Goal: Information Seeking & Learning: Learn about a topic

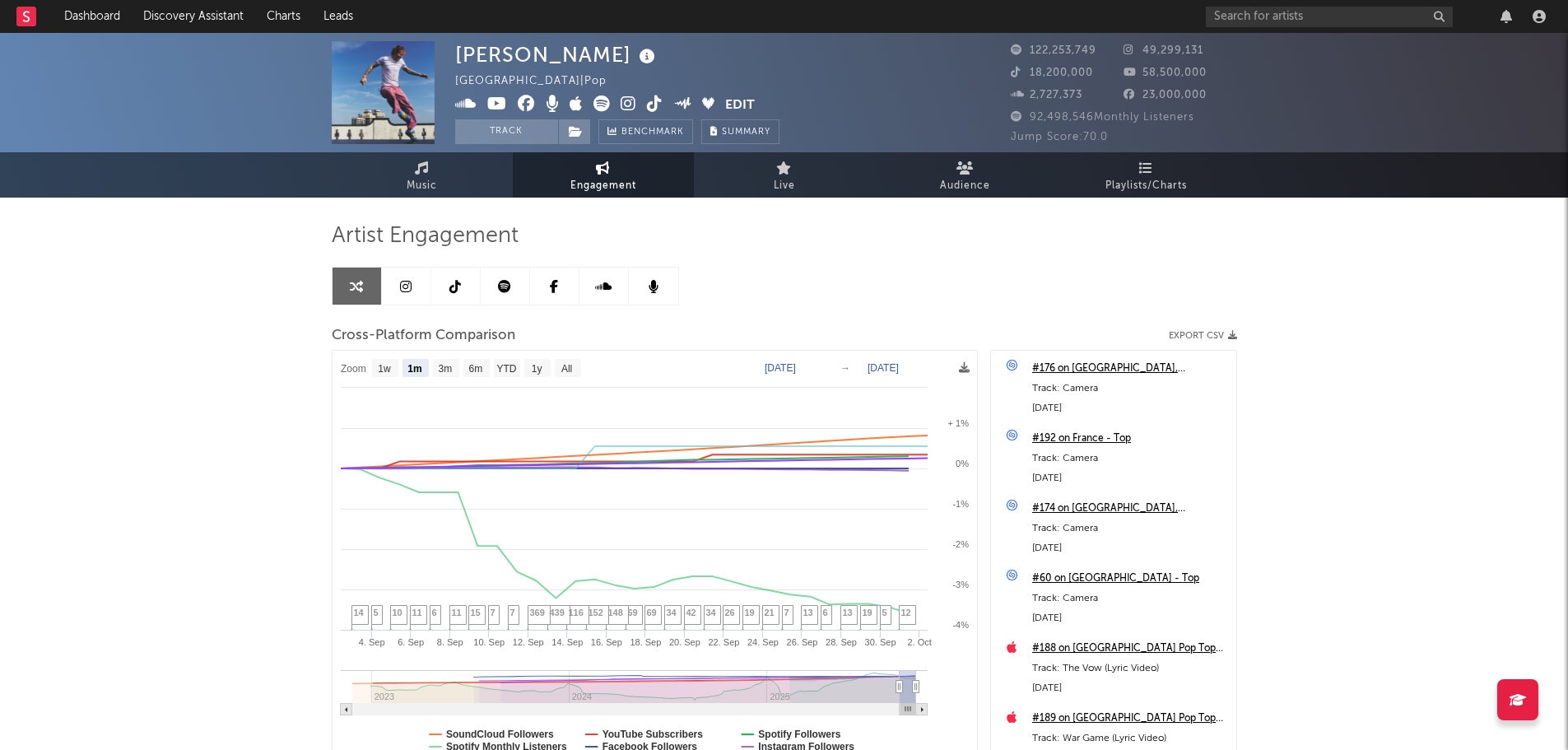
select select "1m"
click at [1344, 18] on input "text" at bounding box center [1329, 16] width 247 height 20
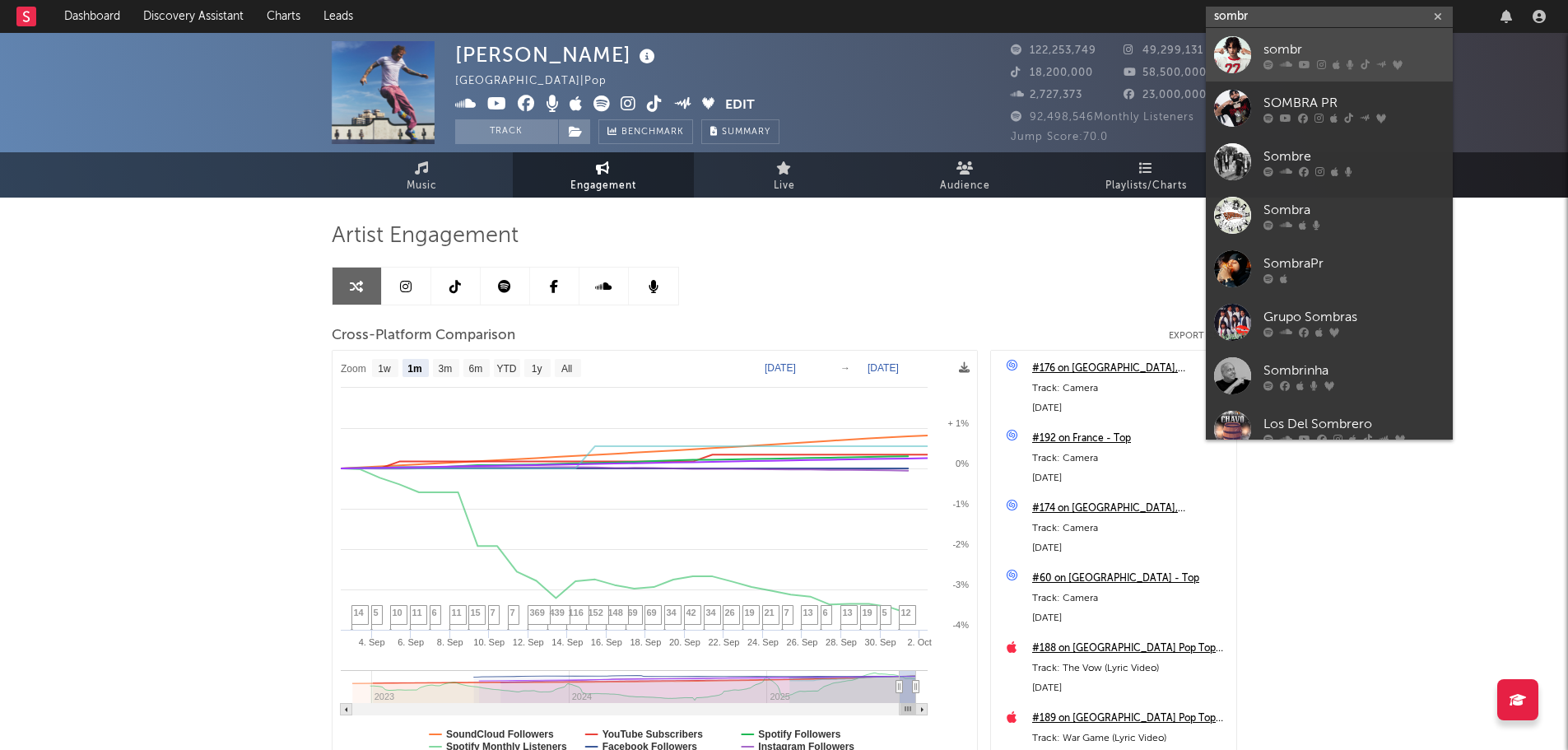
type input "sombr"
click at [1300, 60] on icon at bounding box center [1305, 64] width 12 height 10
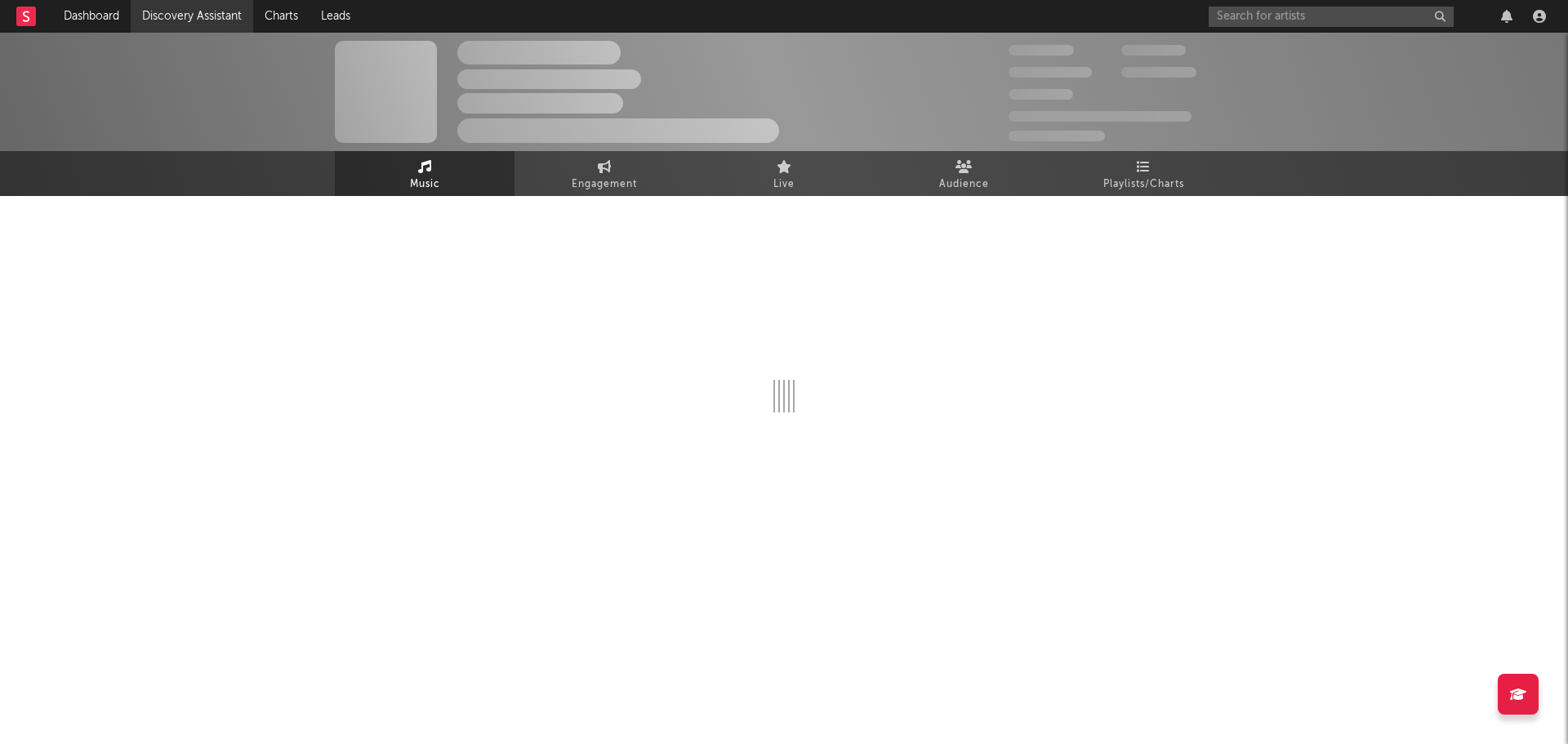
select select "6m"
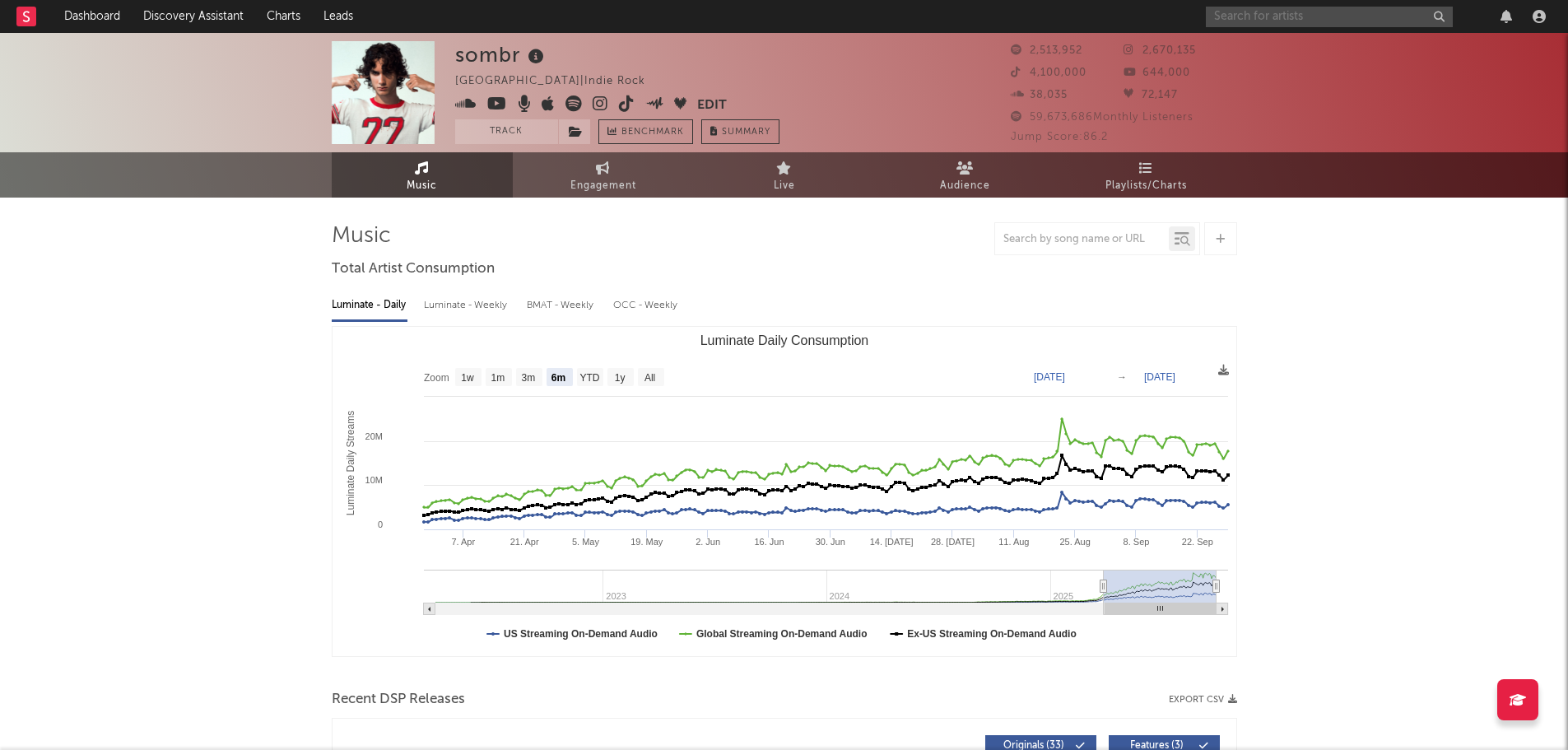
click at [1272, 13] on input "text" at bounding box center [1329, 16] width 247 height 20
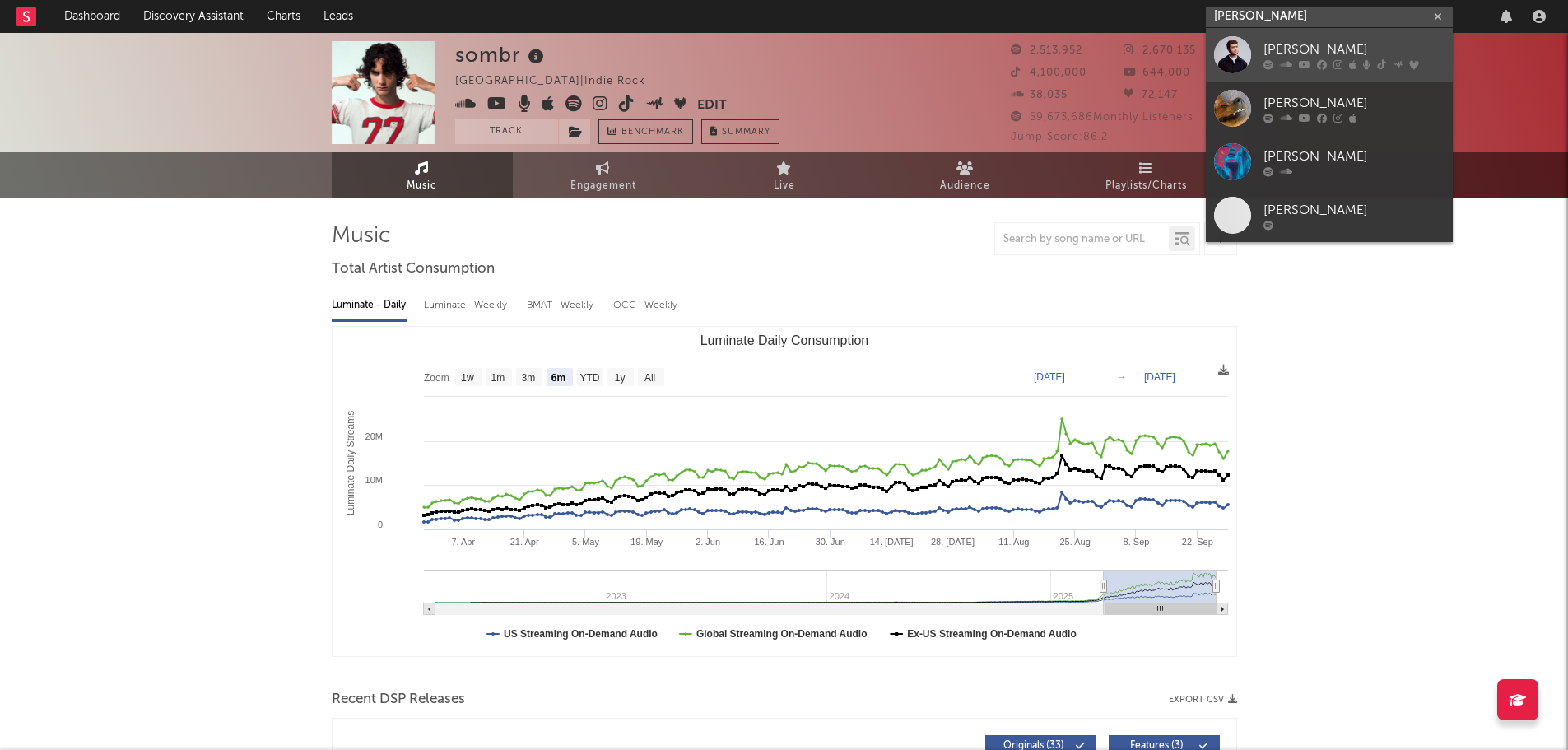
type input "Alex Warren"
drag, startPoint x: 1343, startPoint y: 48, endPoint x: 1166, endPoint y: 82, distance: 180.2
click at [1343, 48] on div "Alex Warren" at bounding box center [1354, 49] width 181 height 19
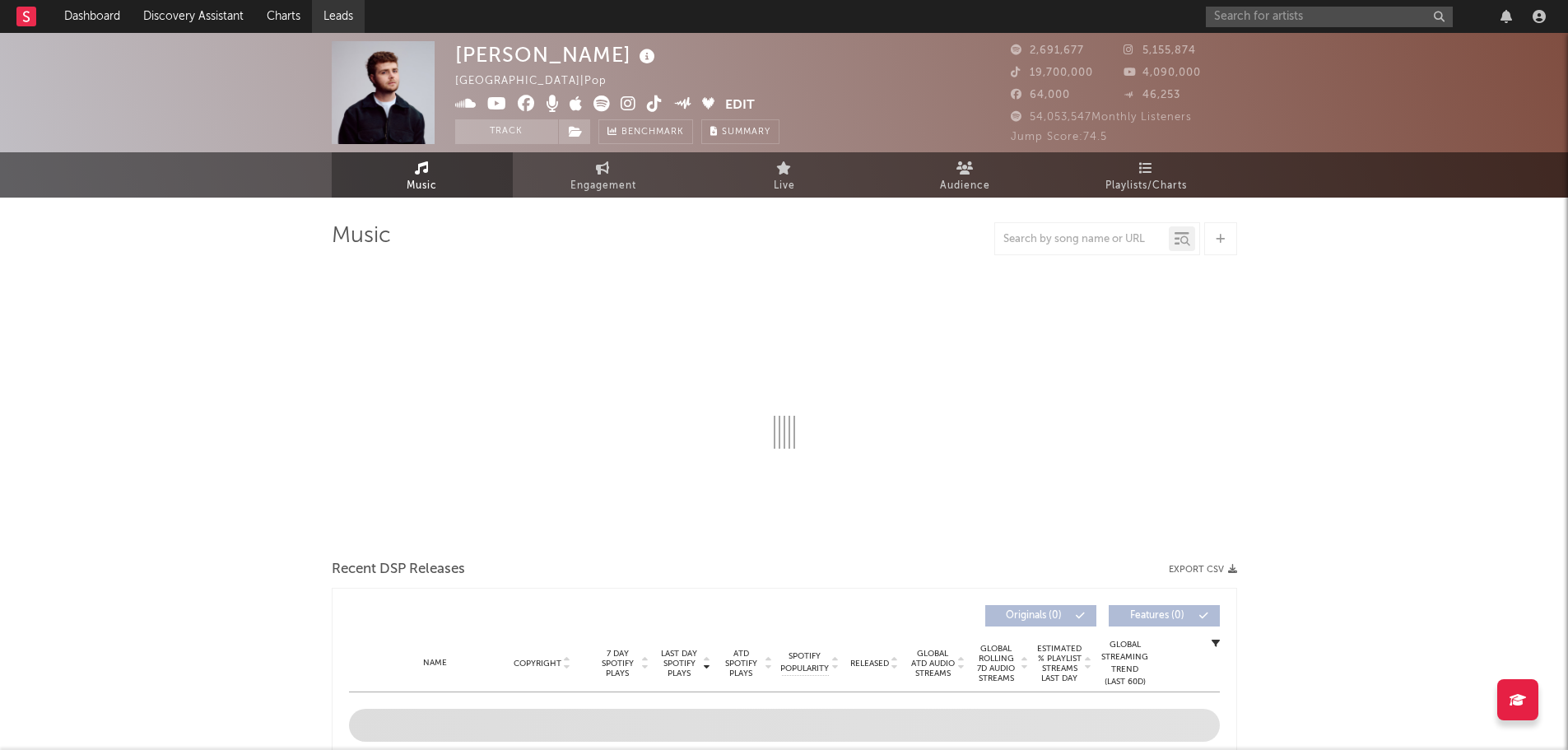
select select "6m"
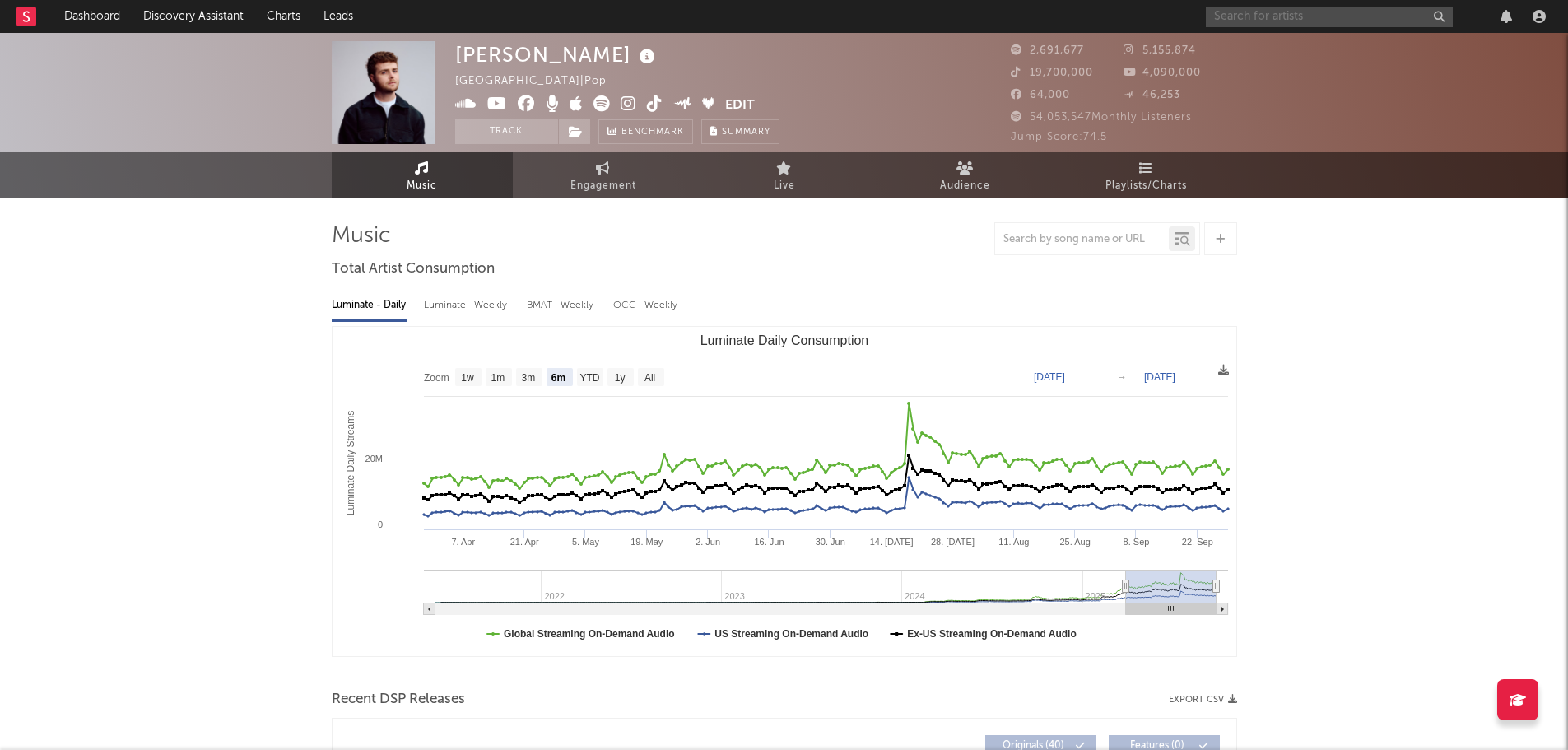
click at [1309, 16] on input "text" at bounding box center [1329, 16] width 247 height 20
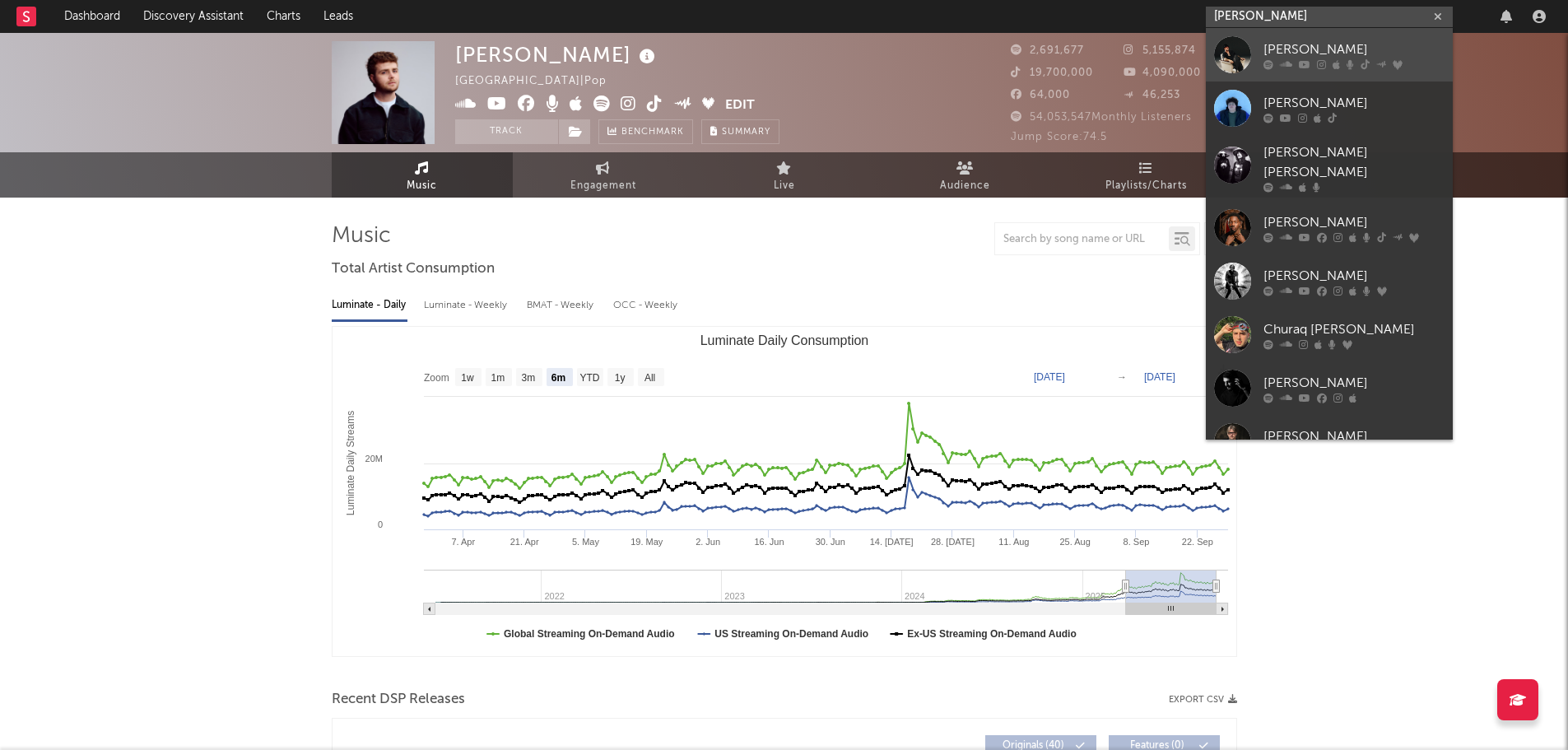
type input "CYRIL"
click at [1338, 49] on div "CYRIL" at bounding box center [1354, 49] width 181 height 19
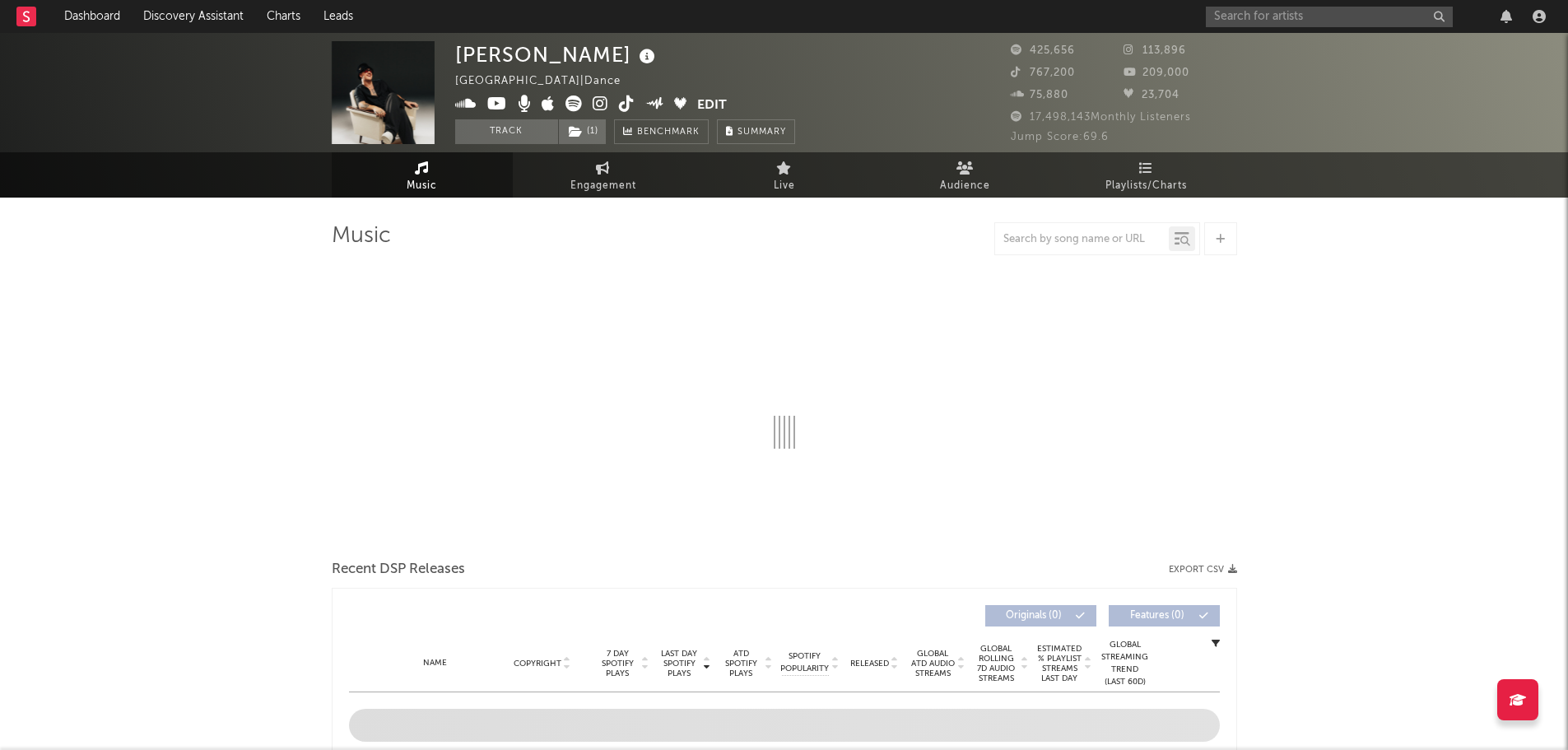
select select "6m"
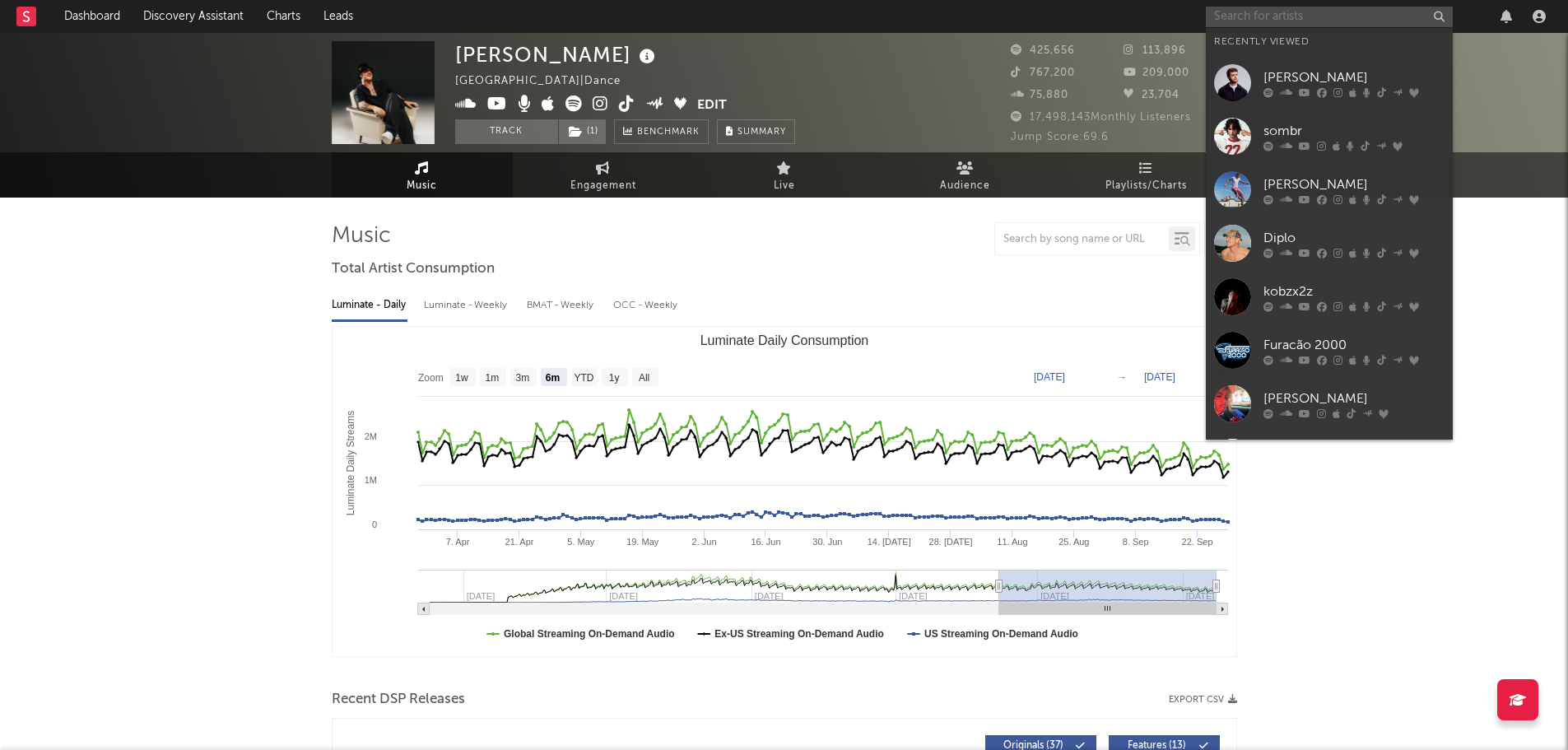
click at [1267, 26] on input "text" at bounding box center [1329, 16] width 247 height 20
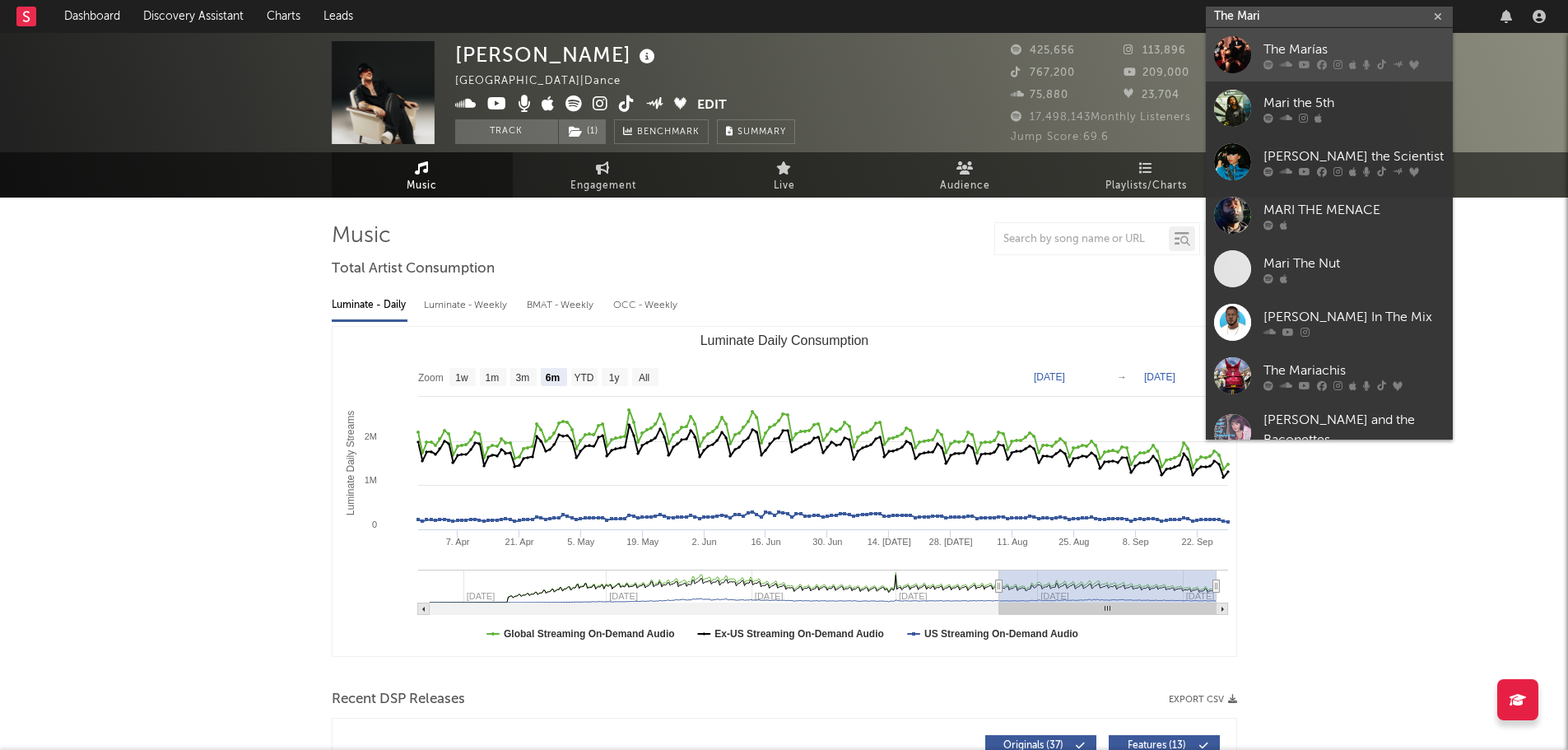
type input "The Mari"
click at [1302, 66] on icon at bounding box center [1305, 64] width 12 height 10
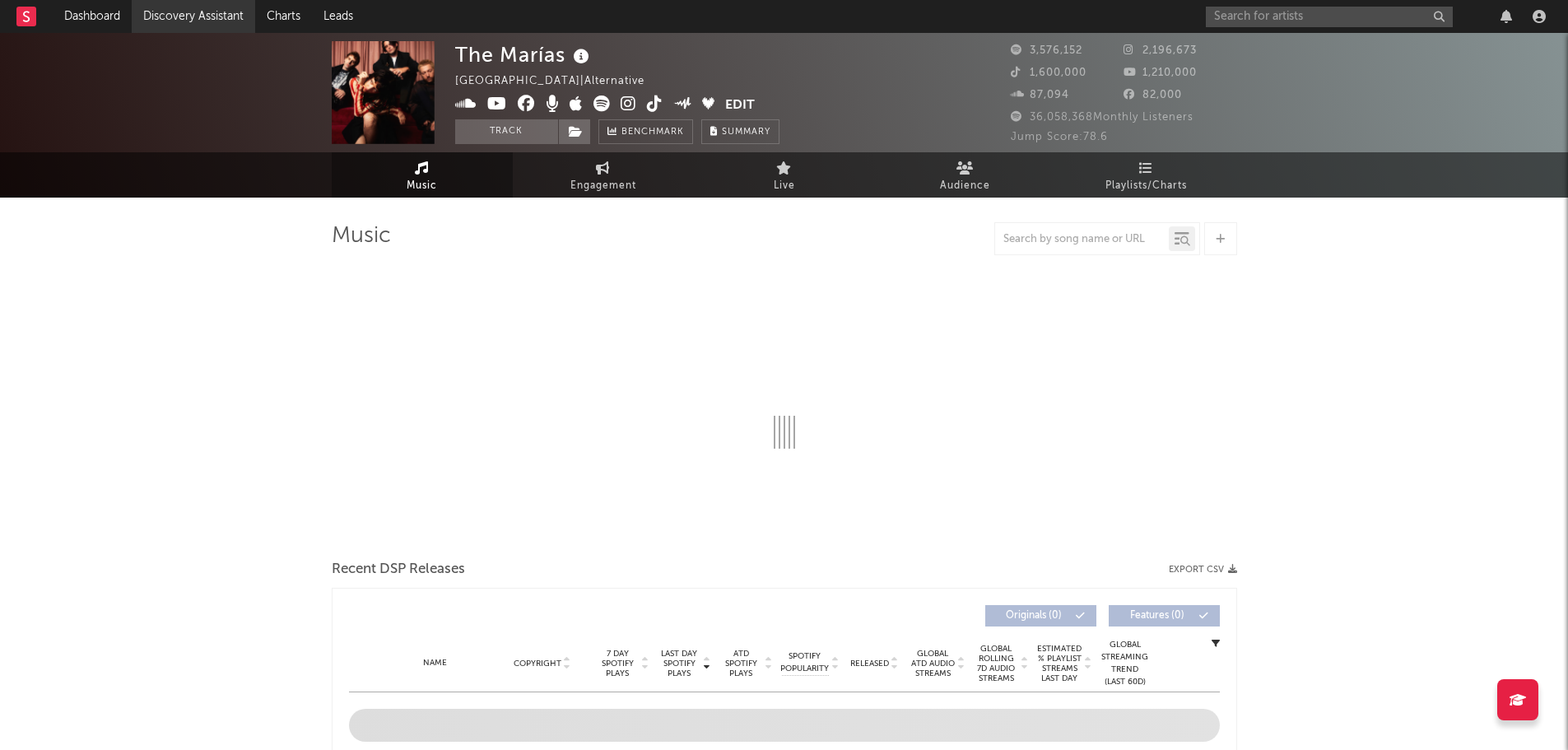
select select "6m"
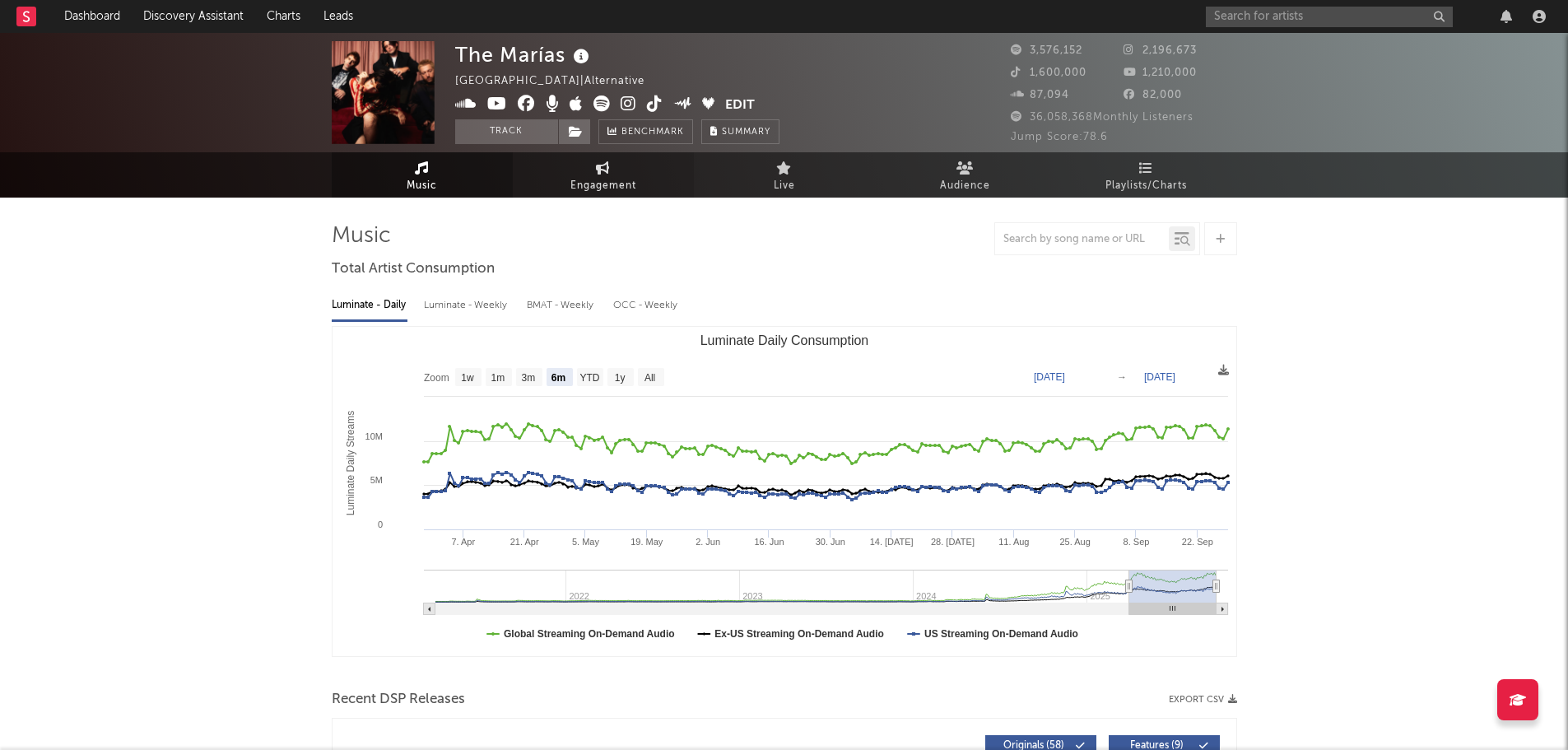
click at [568, 185] on link "Engagement" at bounding box center [603, 174] width 181 height 45
select select "1w"
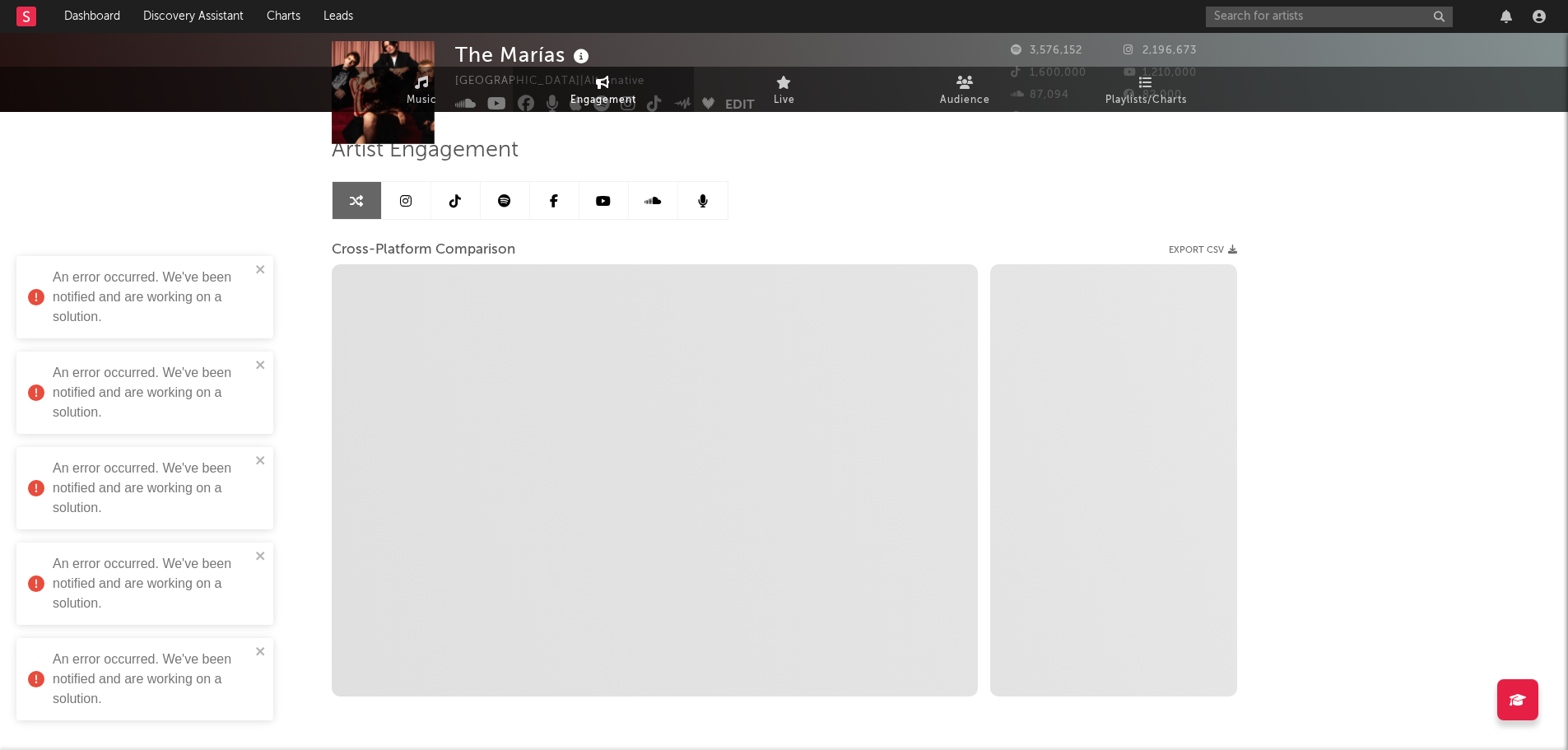
scroll to position [147, 0]
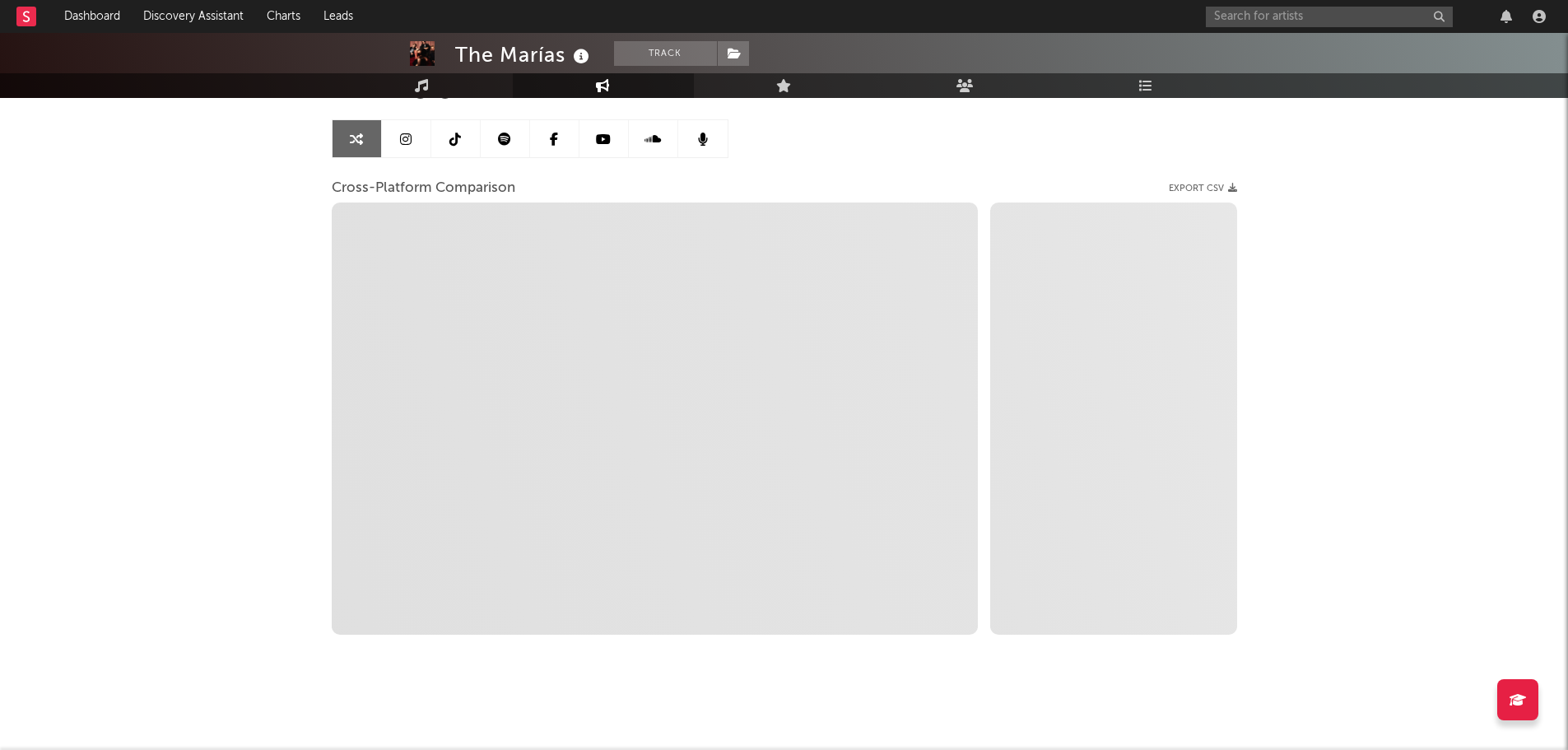
click at [223, 347] on div "The Marías Track United States | Alternative Edit Track Benchmark Summary 3,576…" at bounding box center [784, 317] width 1568 height 865
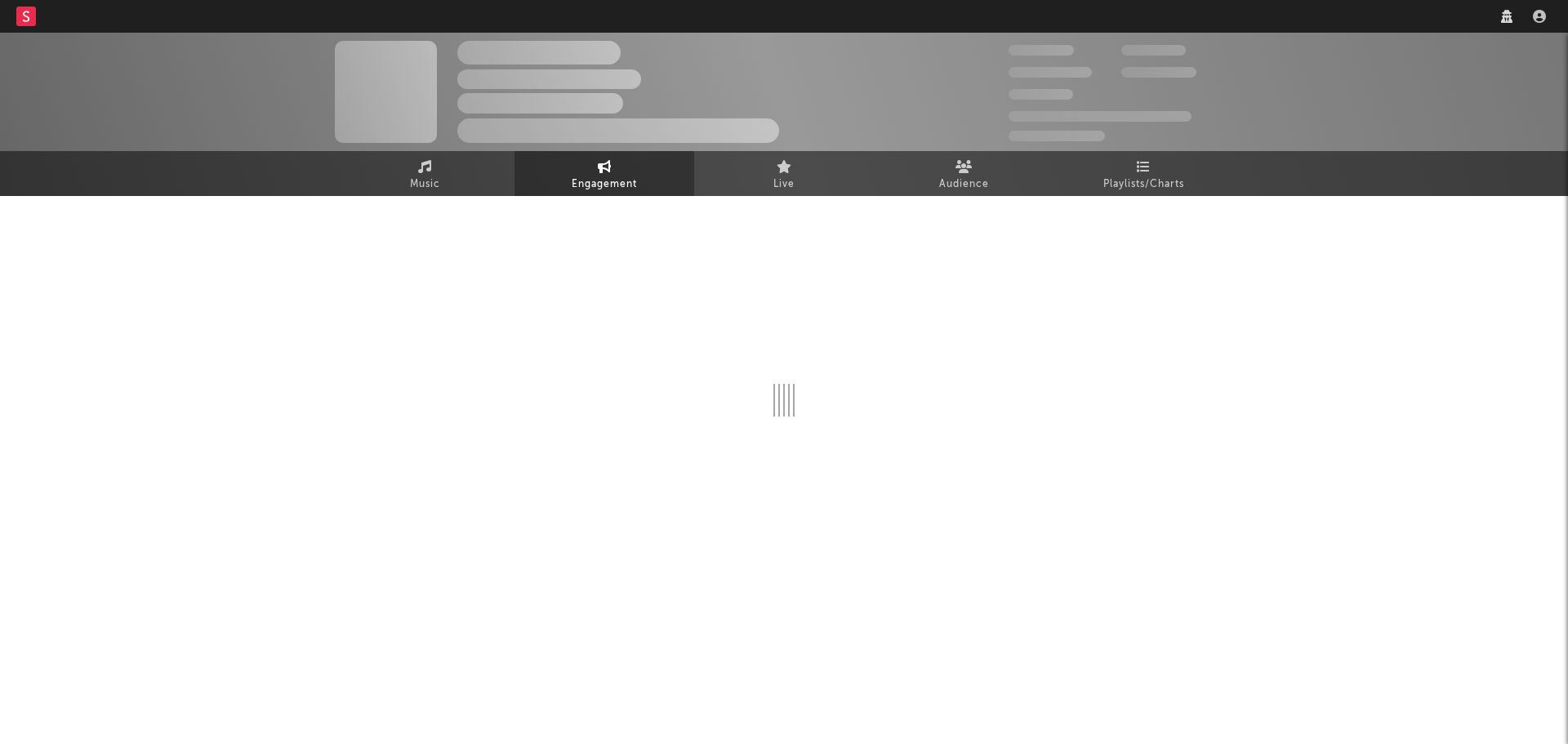
select select "1w"
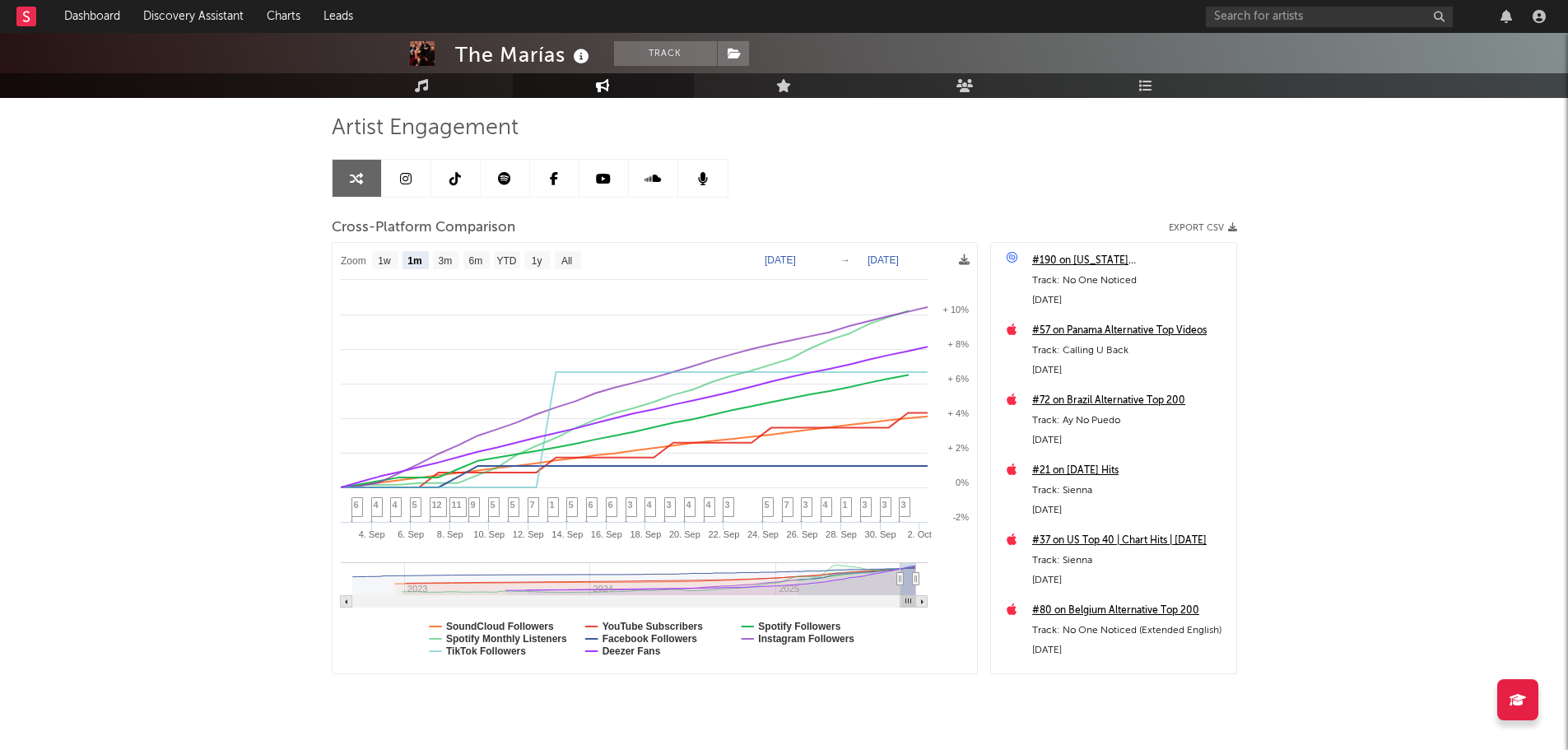
scroll to position [147, 0]
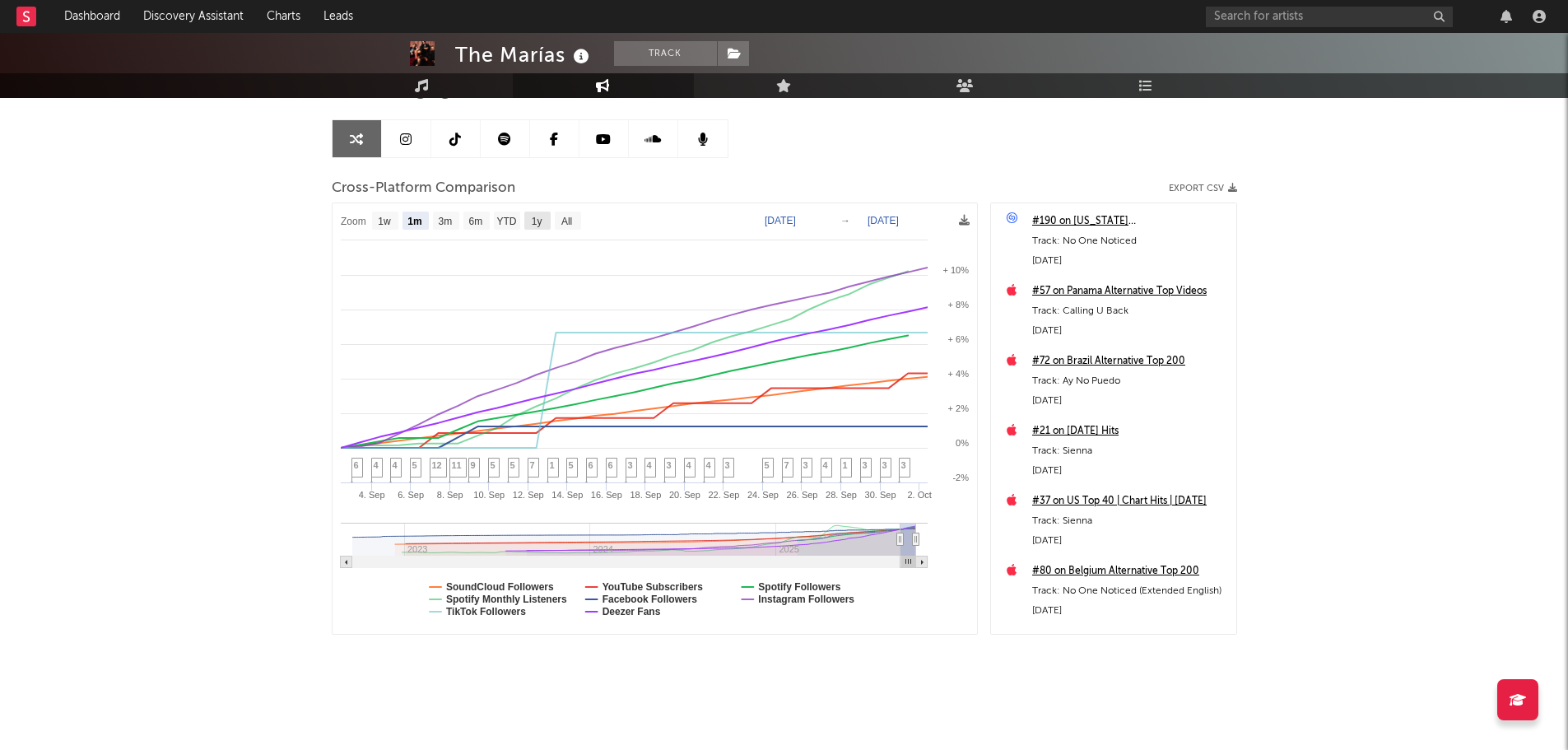
click at [537, 221] on text "1y" at bounding box center [536, 222] width 11 height 12
select select "1y"
type input "[DATE]"
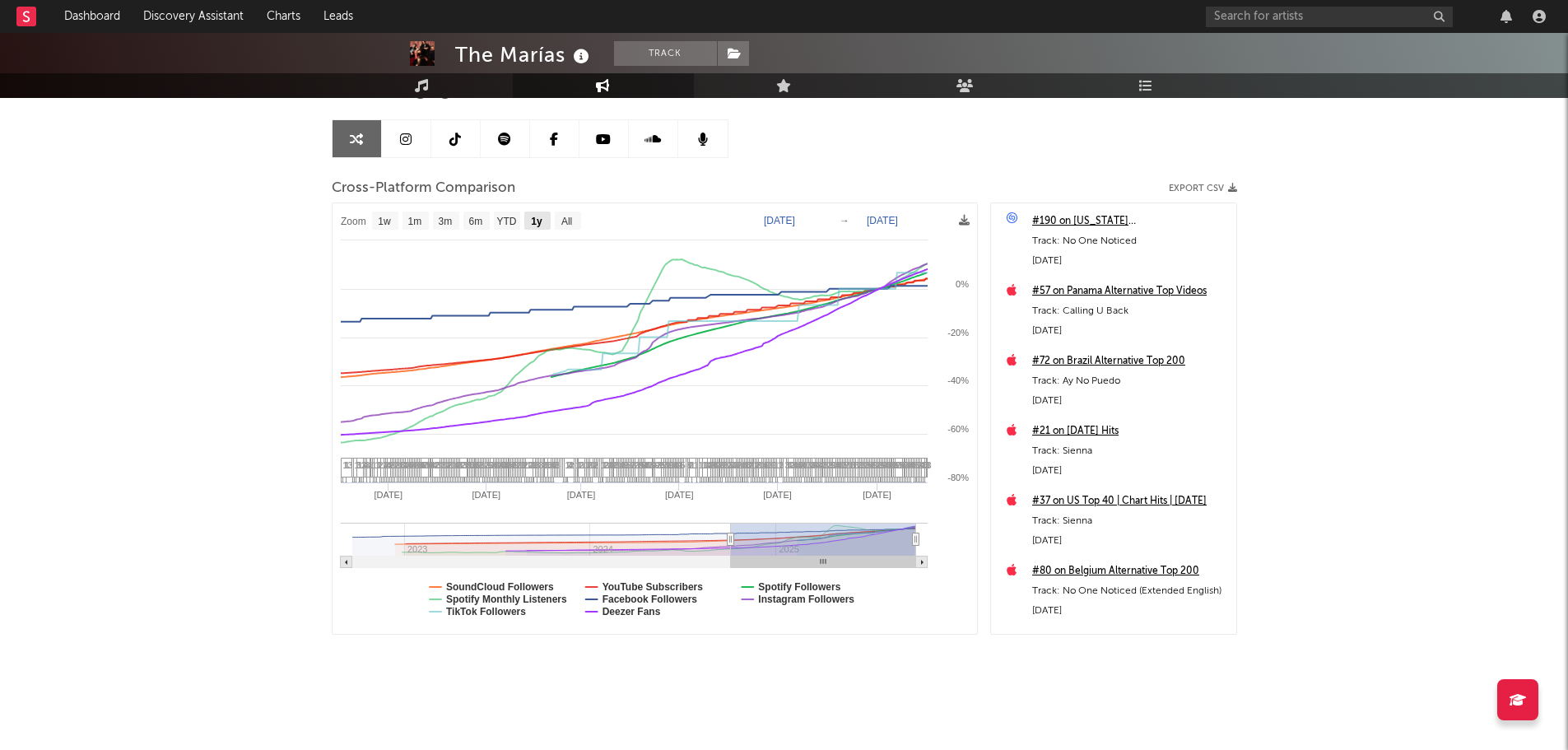
select select "1y"
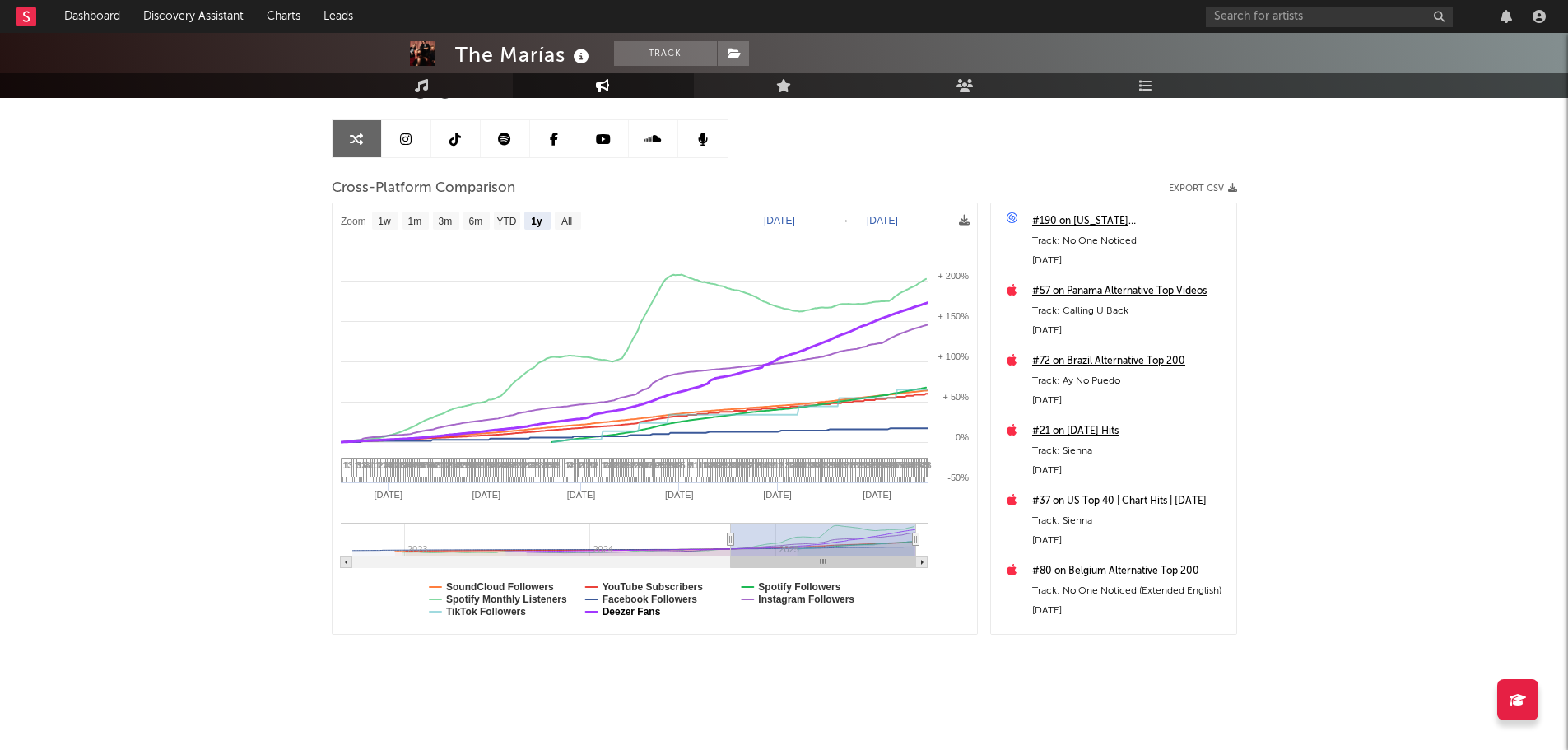
click at [633, 611] on text "Deezer Fans" at bounding box center [630, 612] width 59 height 12
select select "1y"
click at [632, 600] on text "Facebook Followers" at bounding box center [649, 600] width 95 height 12
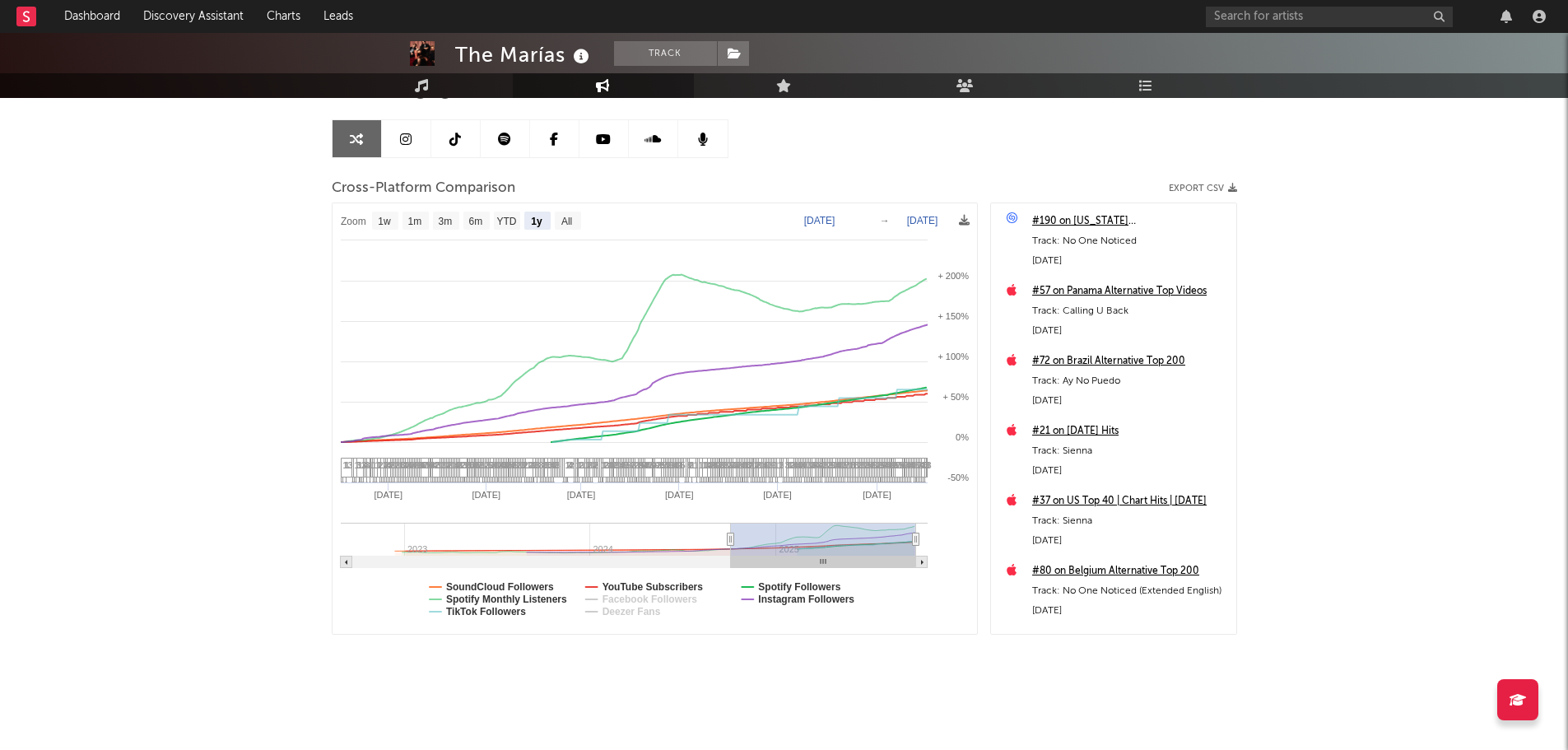
select select "1y"
click at [540, 586] on text "SoundCloud Followers" at bounding box center [500, 587] width 108 height 12
select select "1y"
click at [488, 613] on text "TikTok Followers" at bounding box center [486, 612] width 80 height 12
select select "1y"
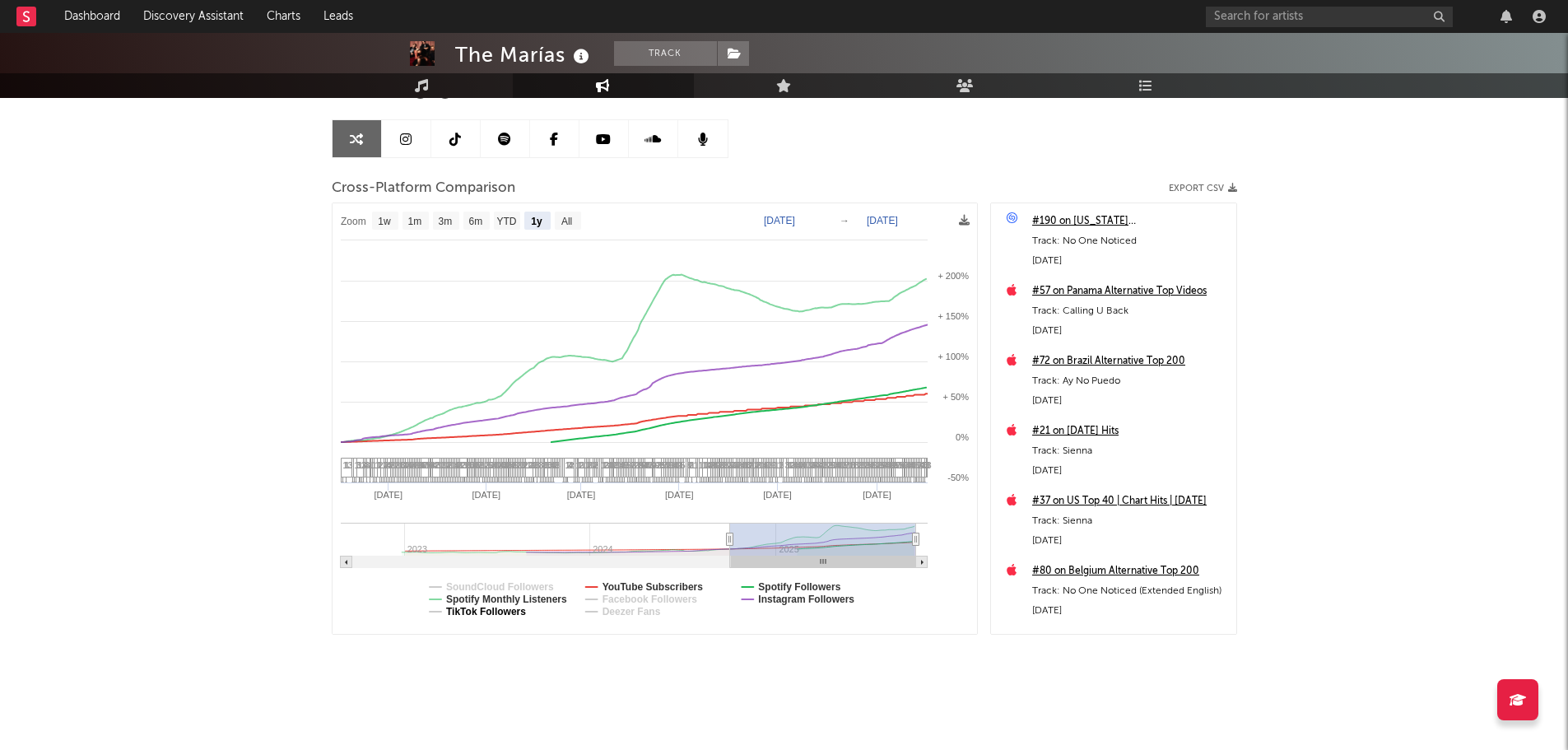
click at [488, 613] on text "TikTok Followers" at bounding box center [486, 612] width 80 height 12
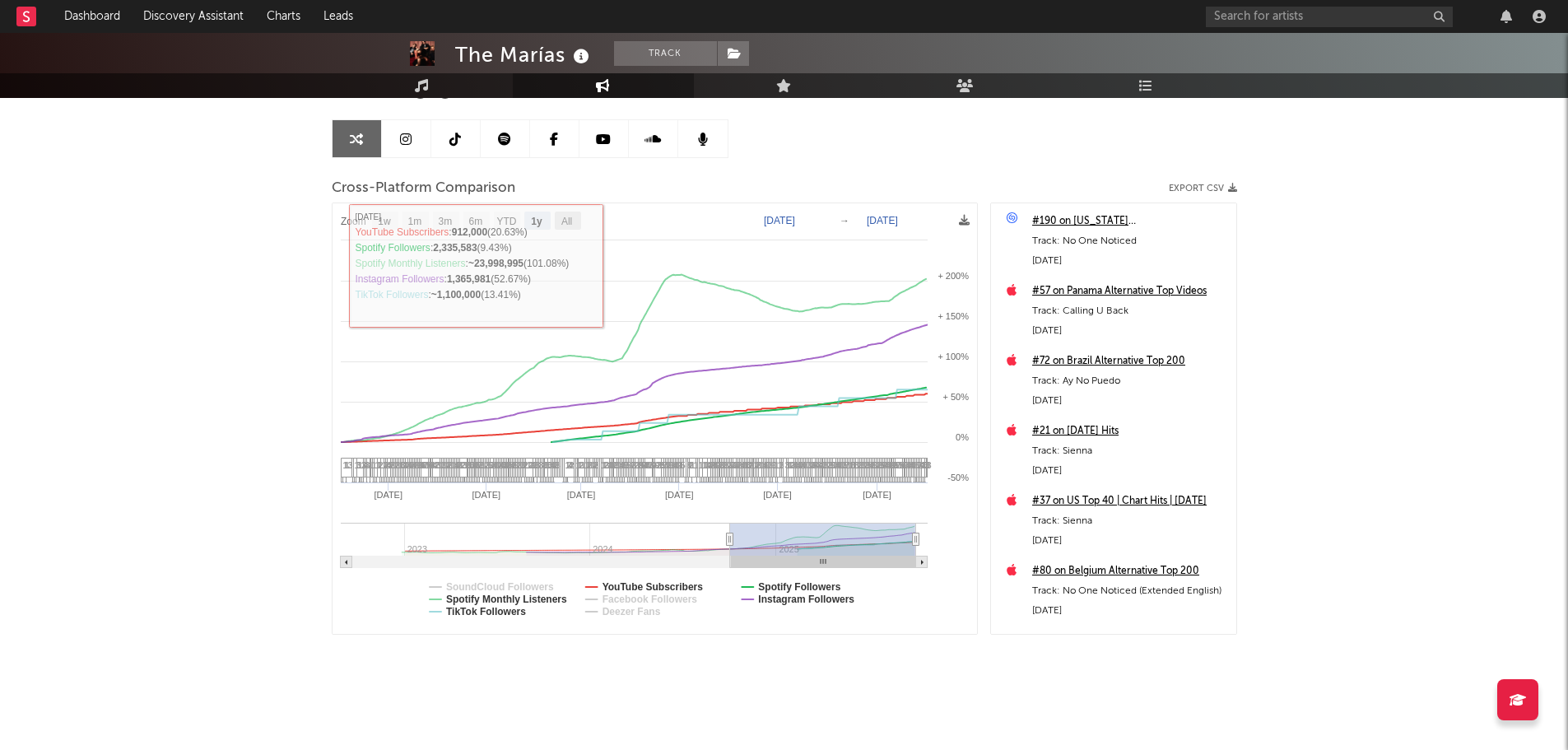
click at [567, 226] on text "All" at bounding box center [566, 222] width 11 height 12
select select "All"
type input "[DATE]"
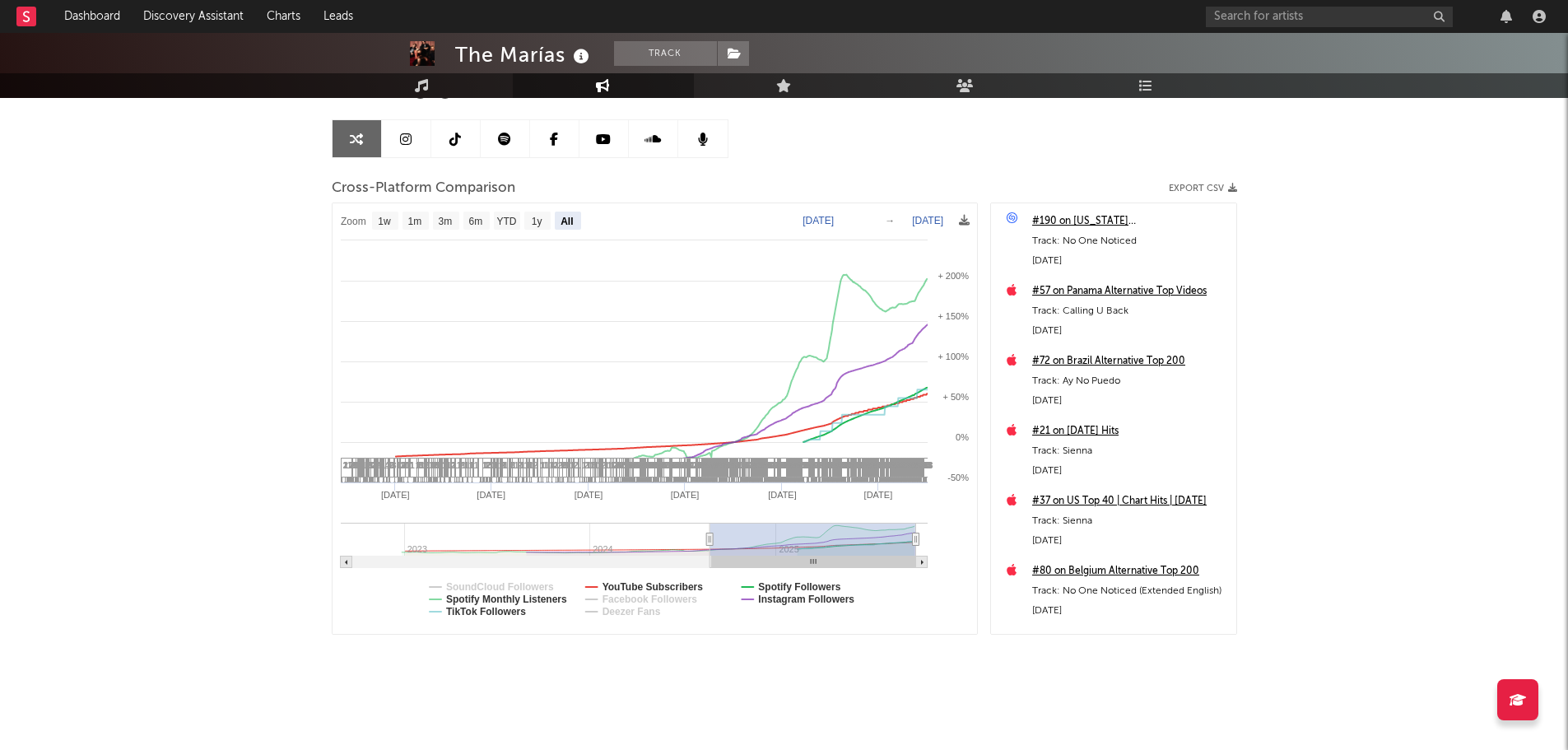
click at [567, 225] on text "All" at bounding box center [567, 222] width 13 height 12
select select "All"
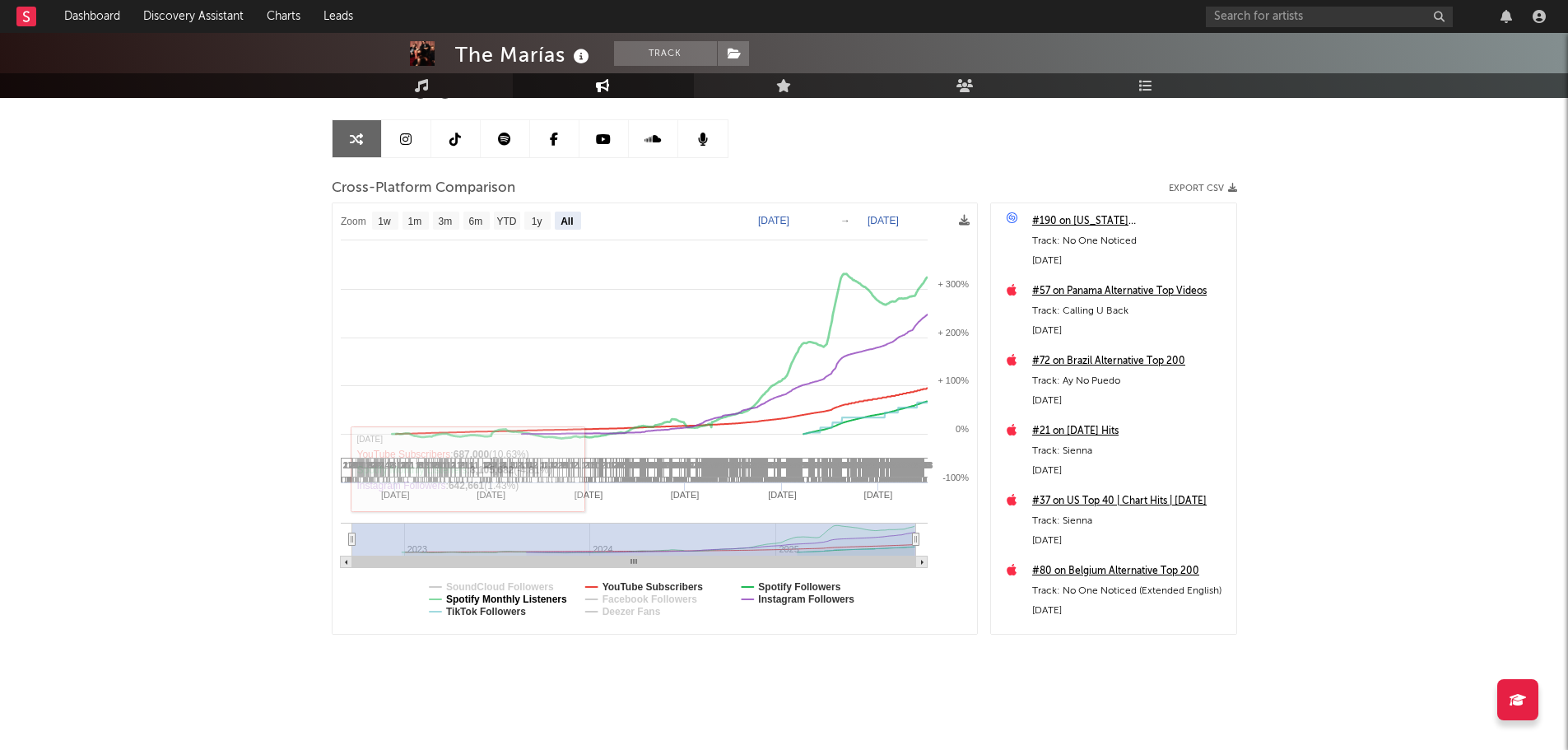
click at [467, 600] on text "Spotify Monthly Listeners" at bounding box center [507, 600] width 121 height 12
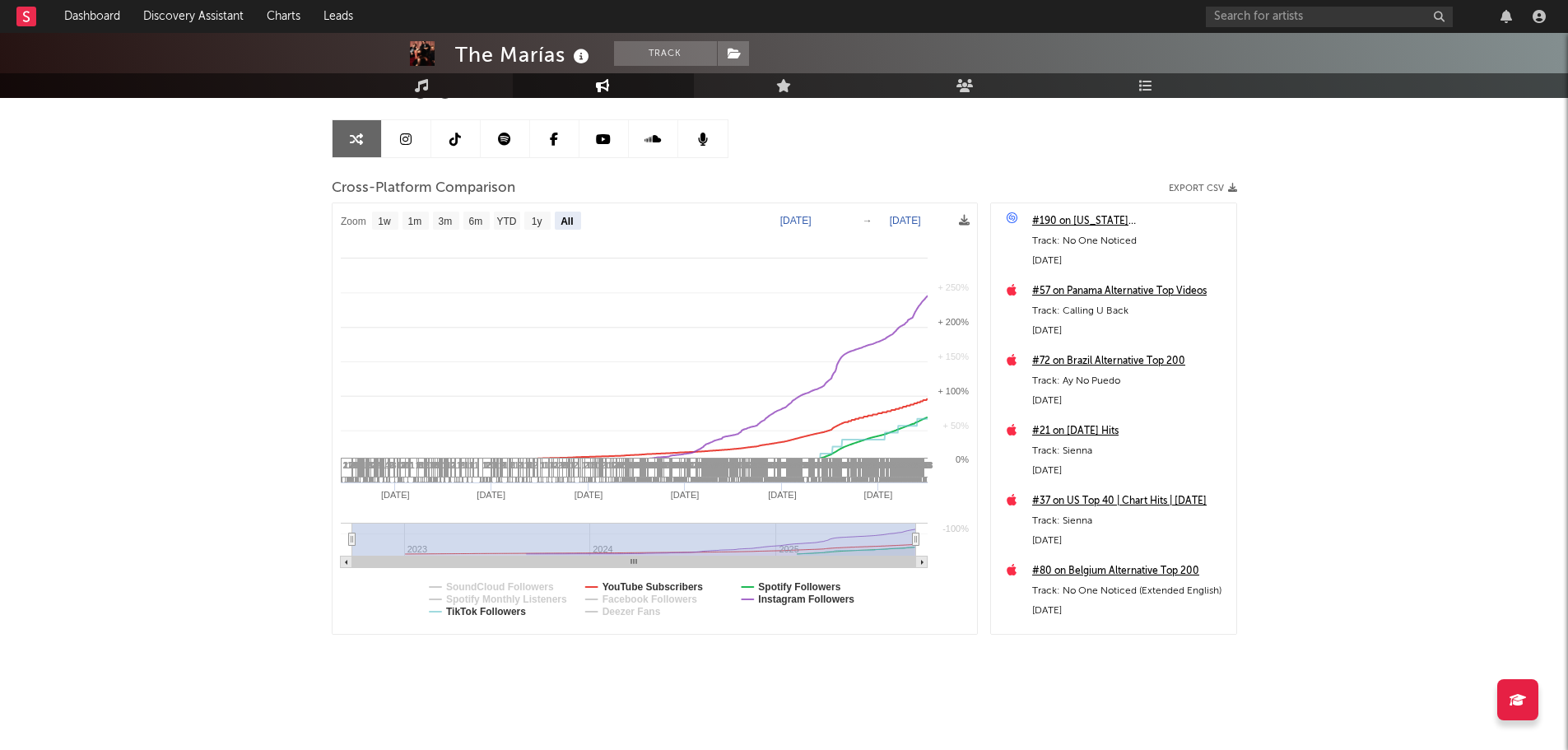
select select "All"
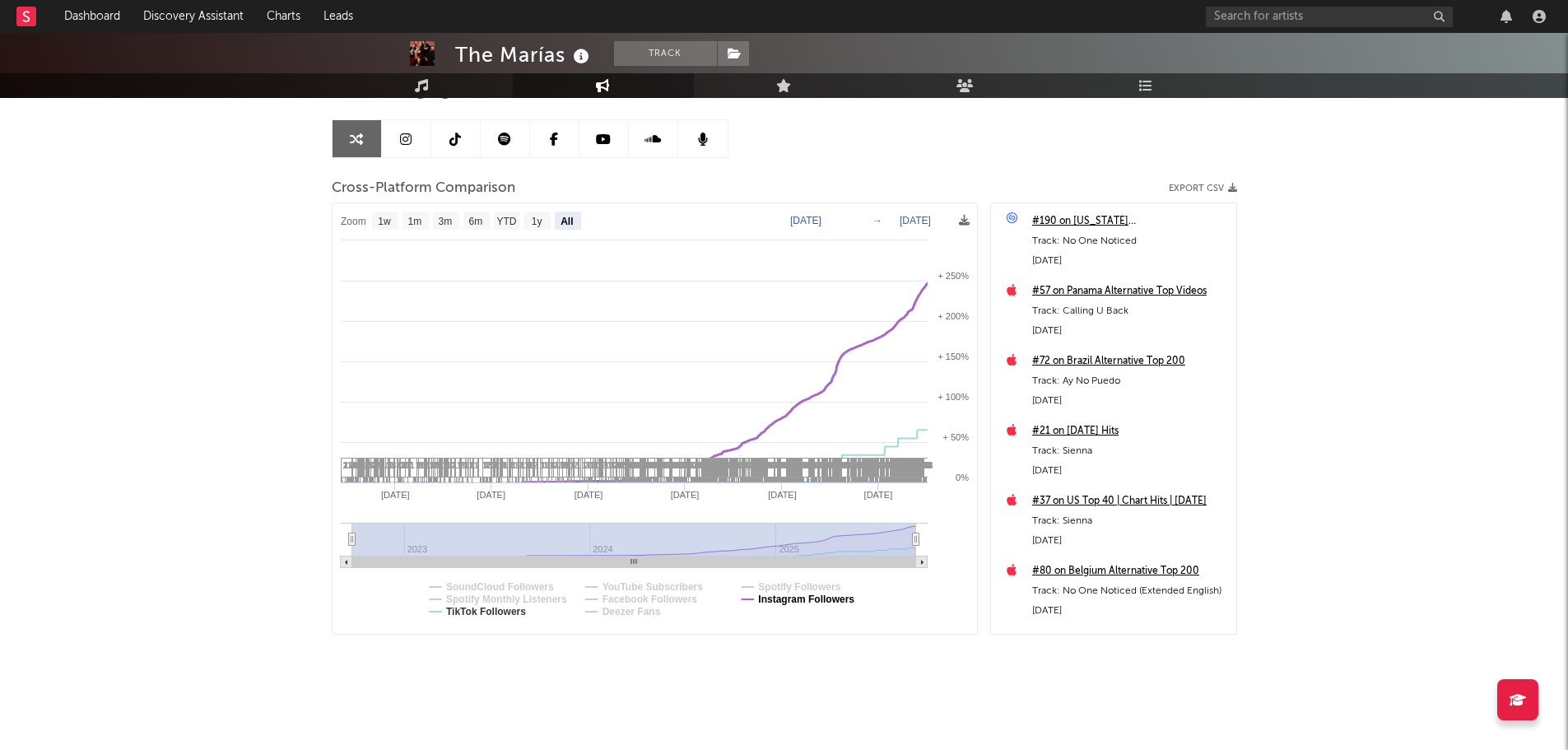
select select "All"
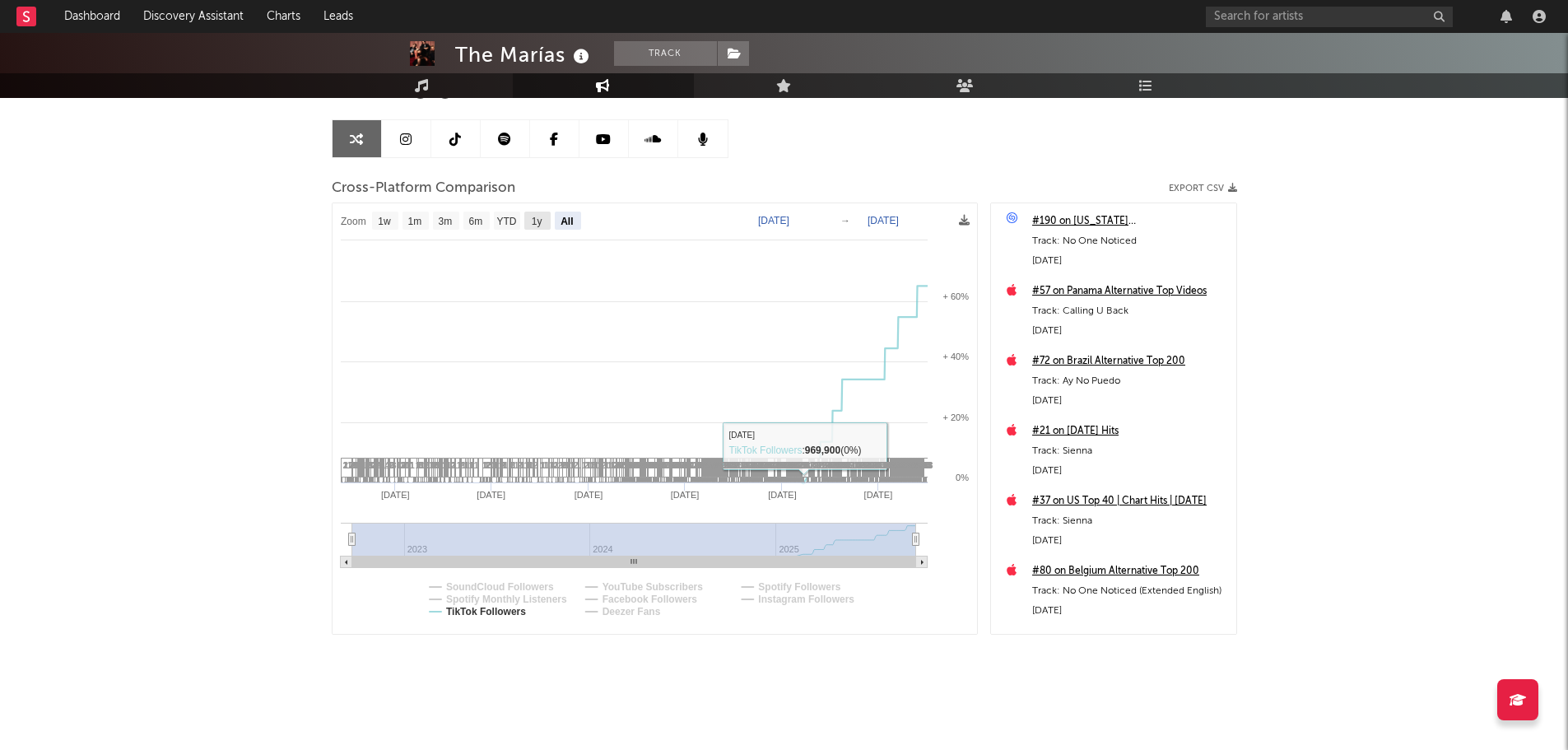
click at [536, 218] on text "1y" at bounding box center [536, 222] width 11 height 12
select select "1y"
type input "[DATE]"
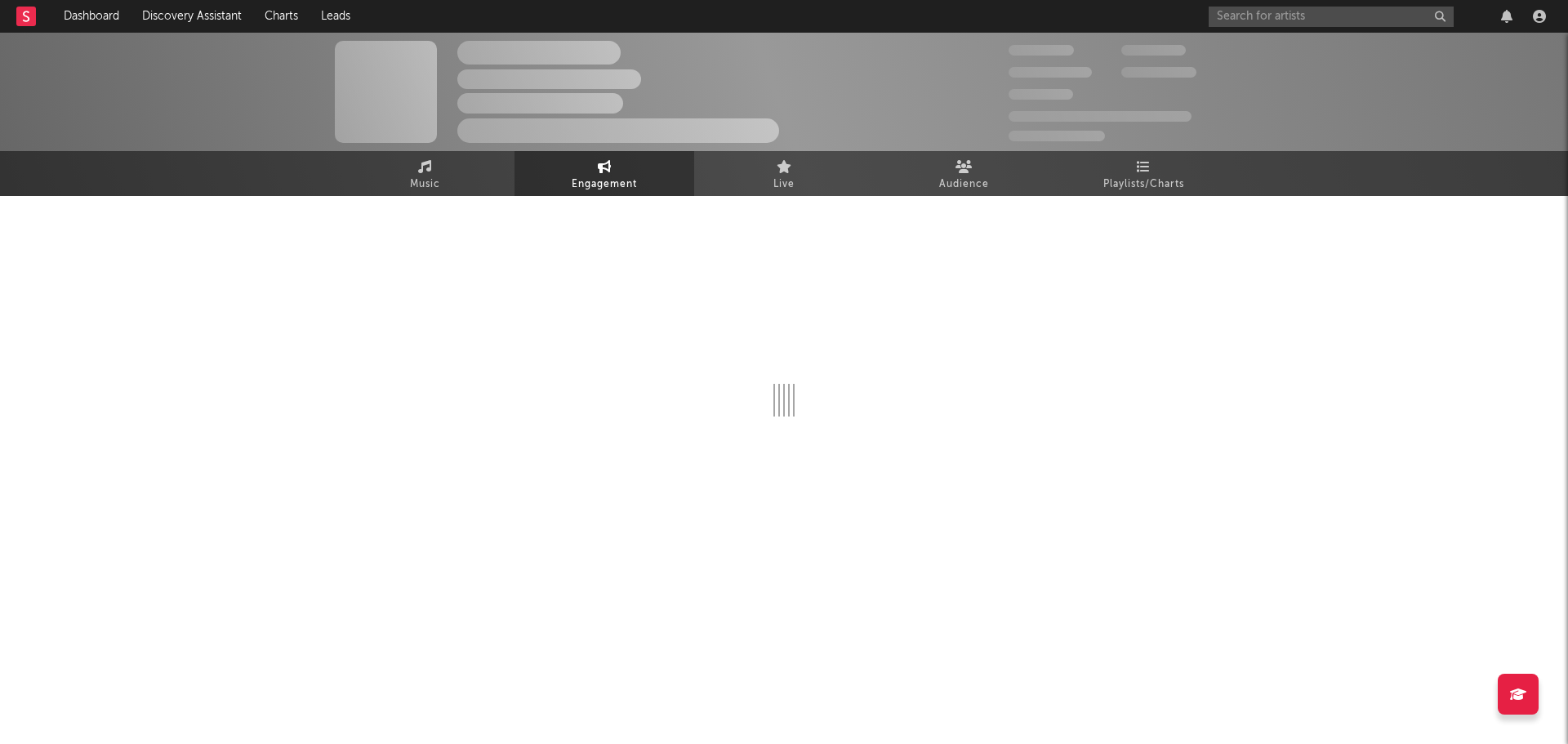
select select "1w"
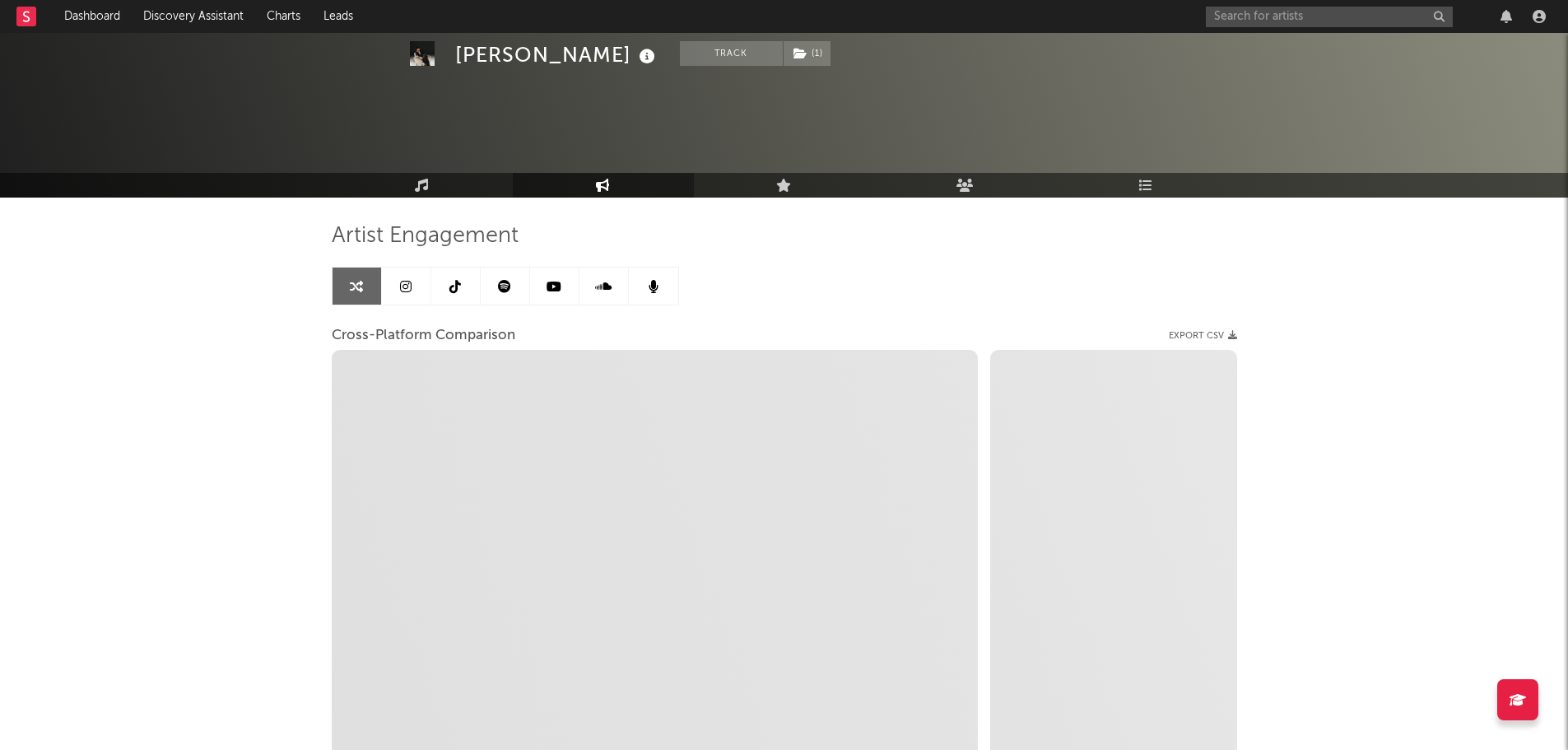
scroll to position [147, 0]
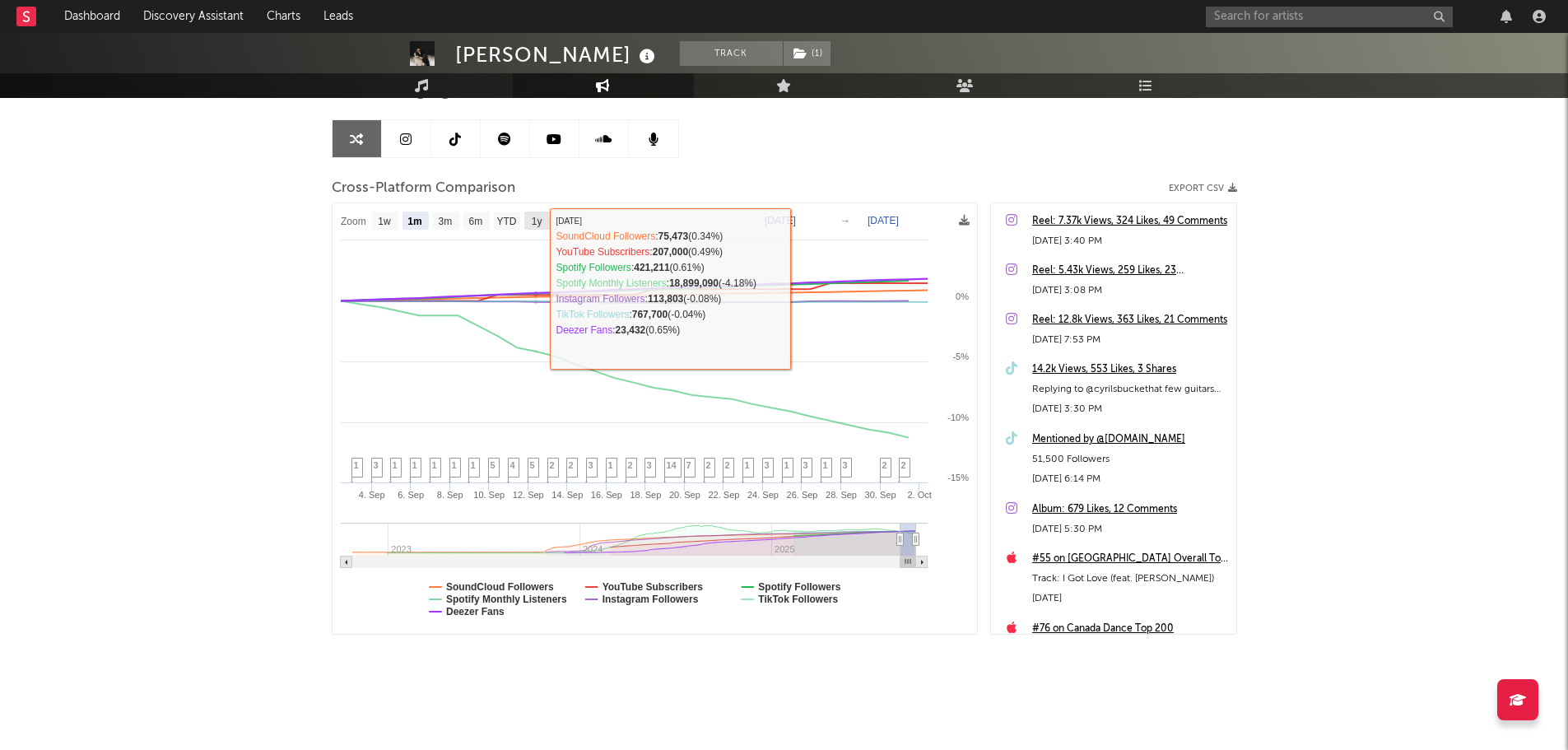
click at [540, 216] on text "1y" at bounding box center [536, 222] width 11 height 12
select select "1y"
type input "[DATE]"
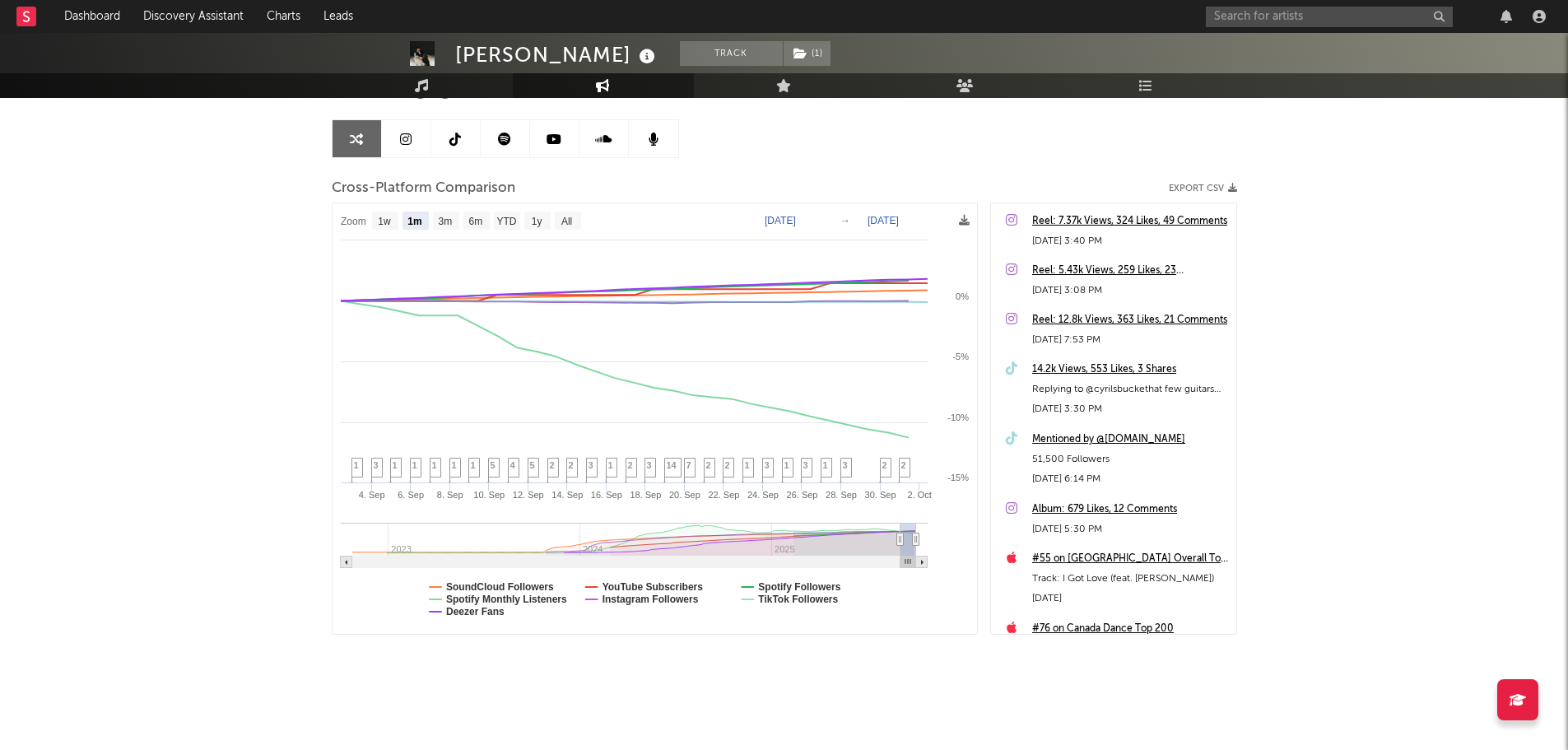
select select "1y"
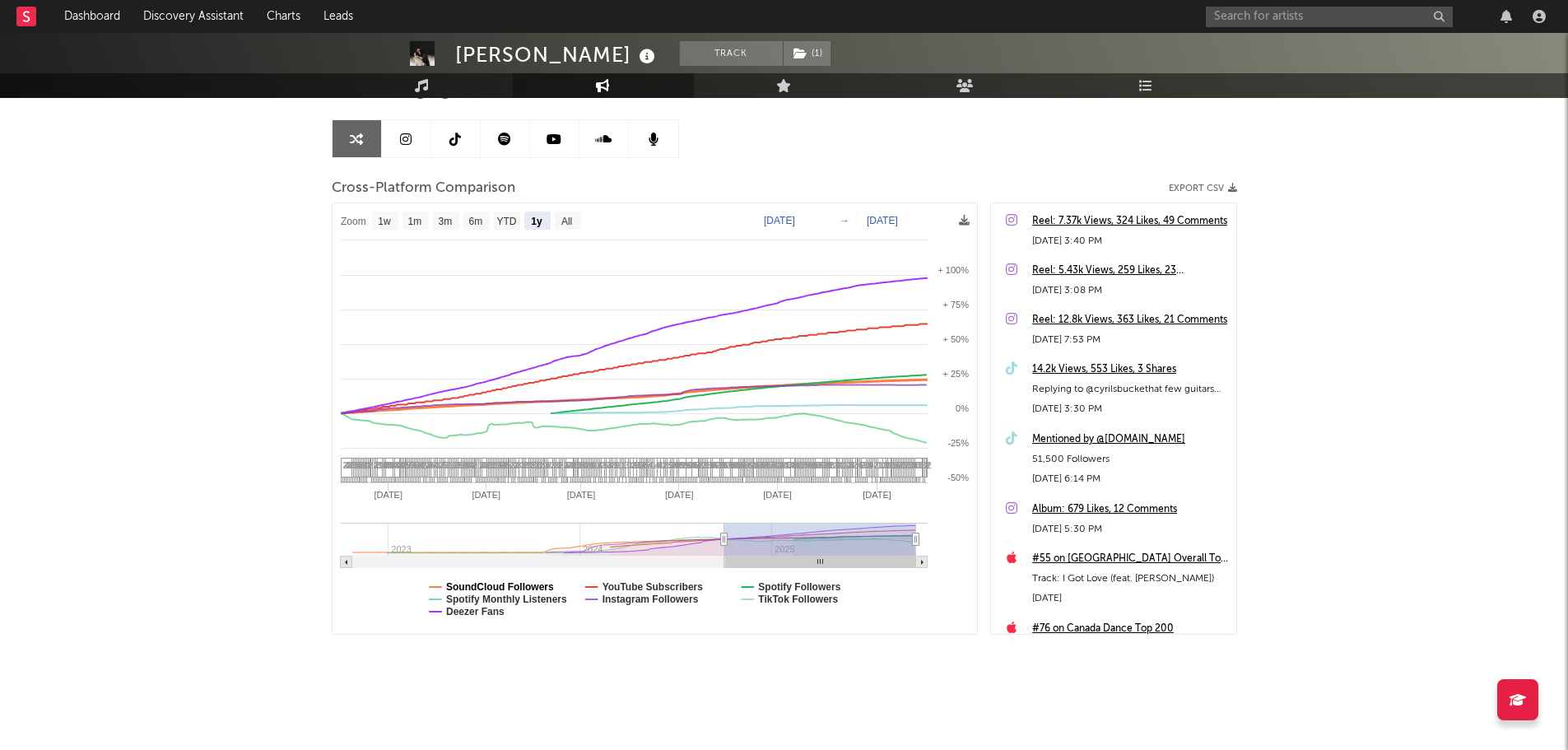
click at [505, 584] on text "SoundCloud Followers" at bounding box center [500, 587] width 108 height 12
select select "1y"
click at [480, 611] on text "Deezer Fans" at bounding box center [475, 612] width 59 height 12
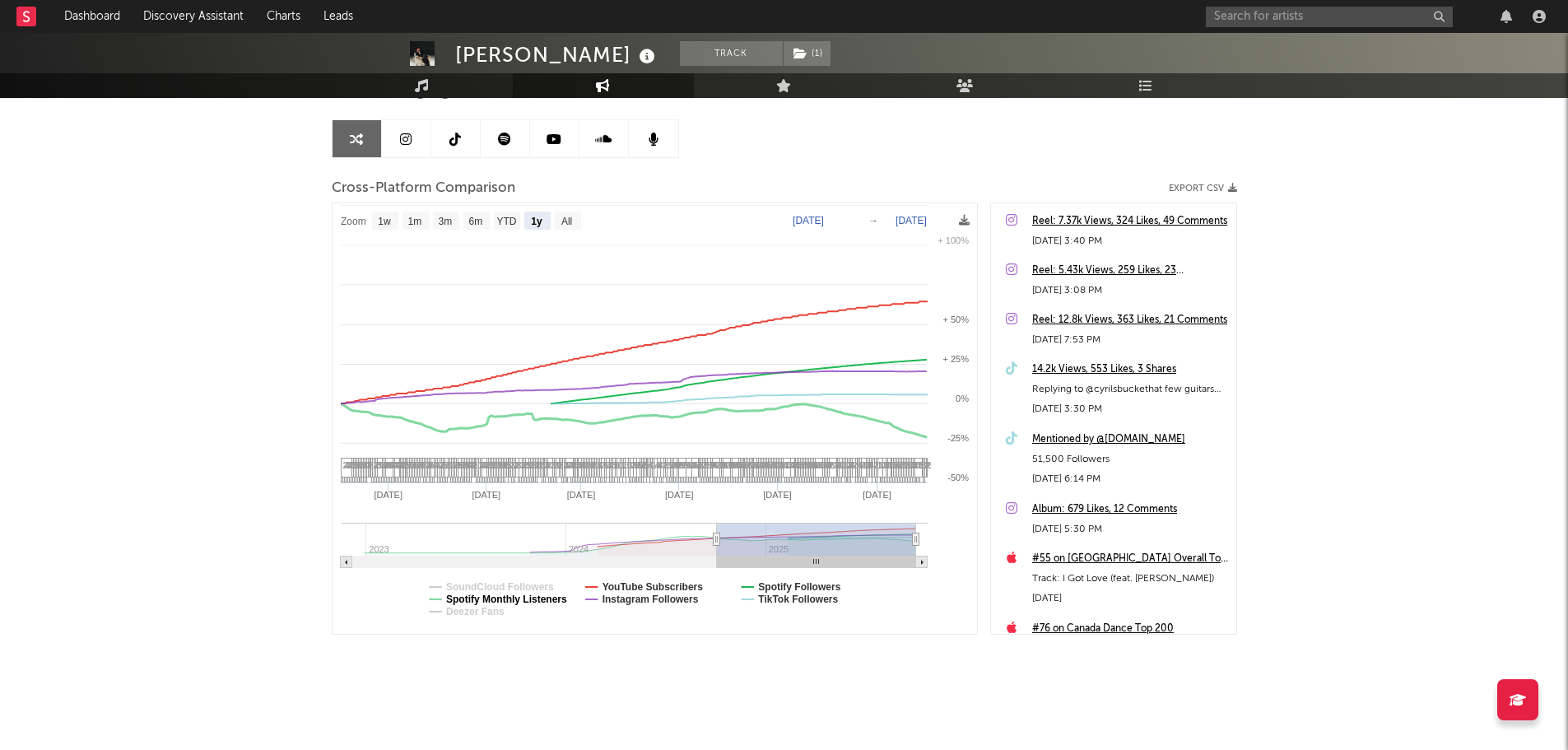
select select "1y"
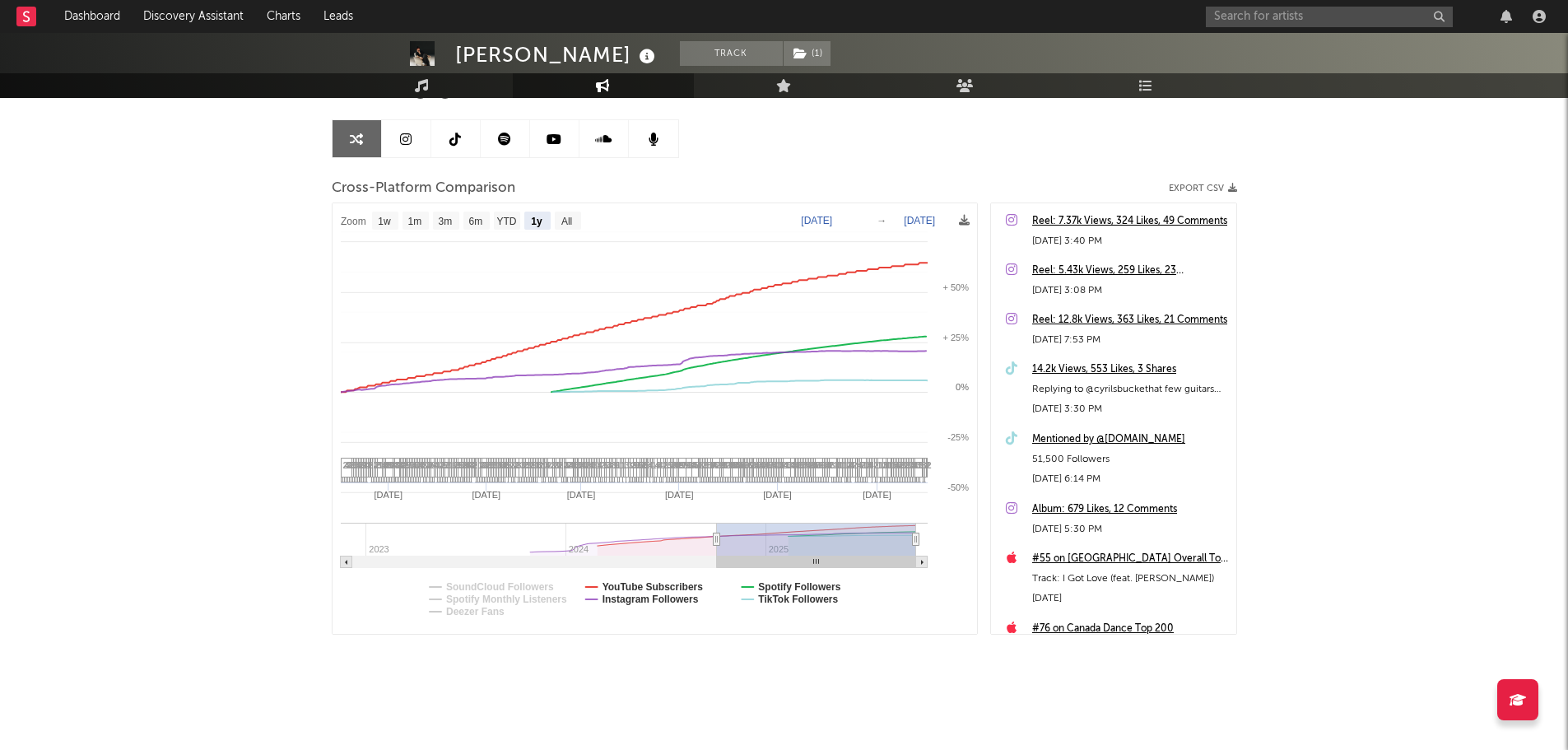
select select "1y"
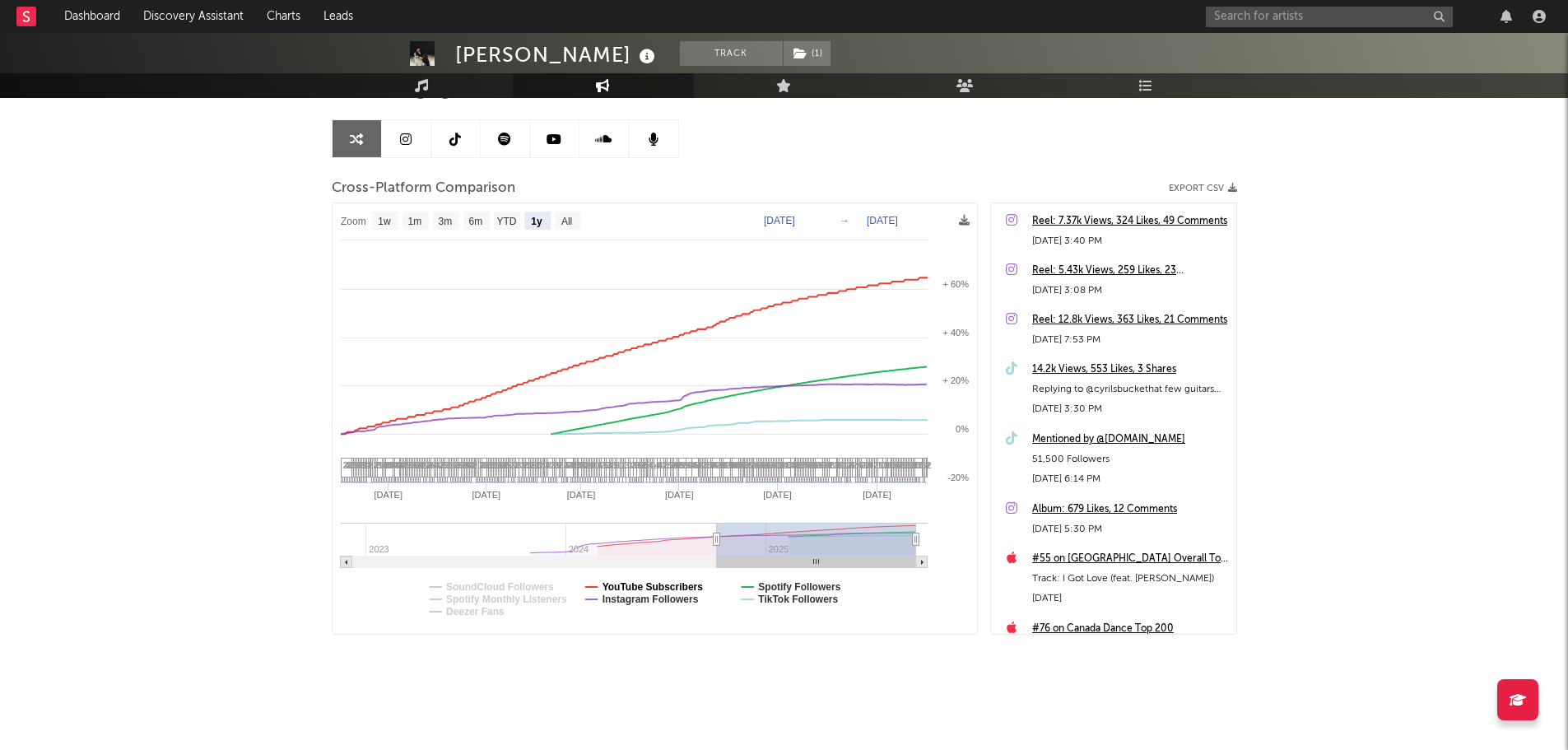
click at [618, 587] on text "YouTube Subscribers" at bounding box center [651, 587] width 101 height 12
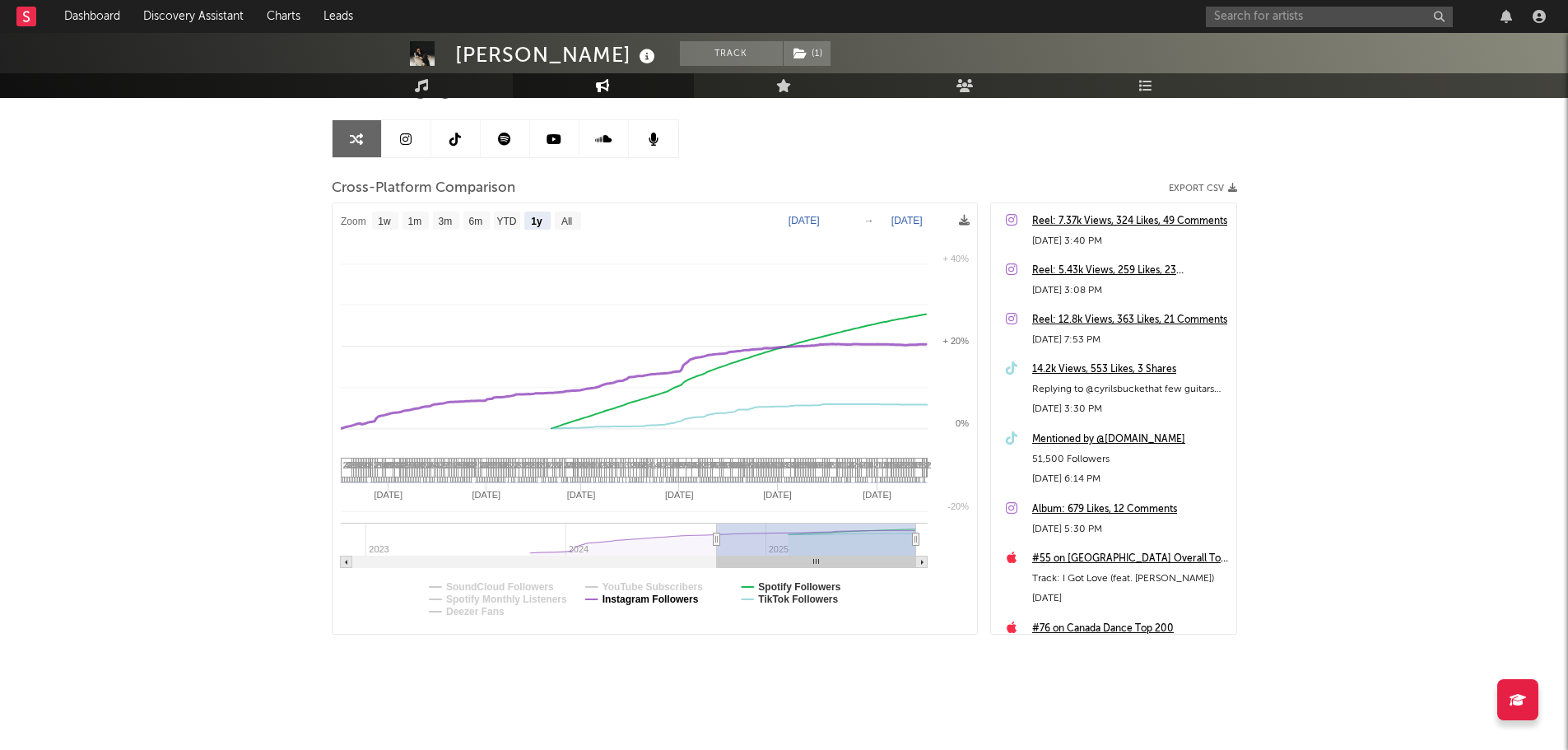
select select "1y"
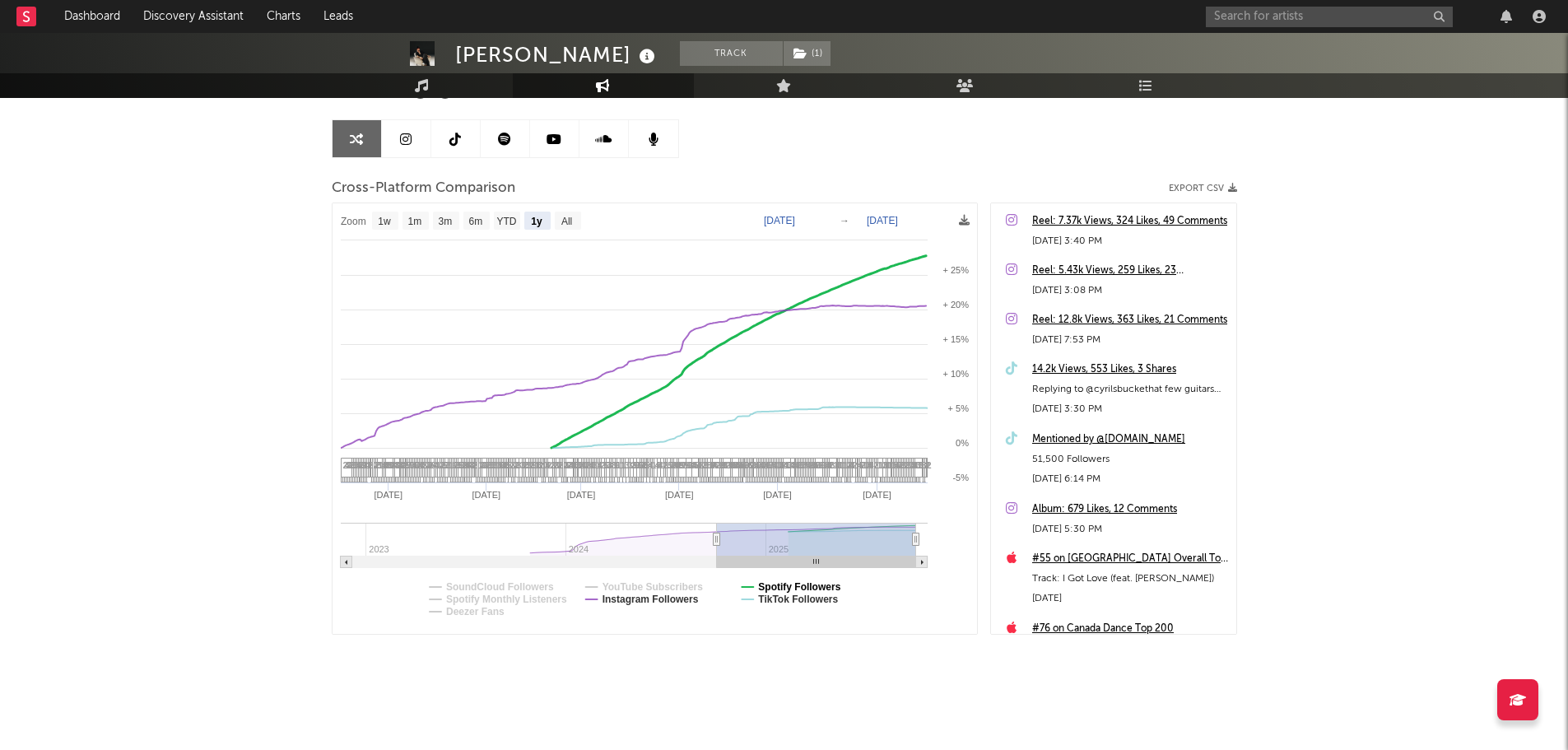
click at [787, 585] on text "Spotify Followers" at bounding box center [799, 587] width 82 height 12
select select "1y"
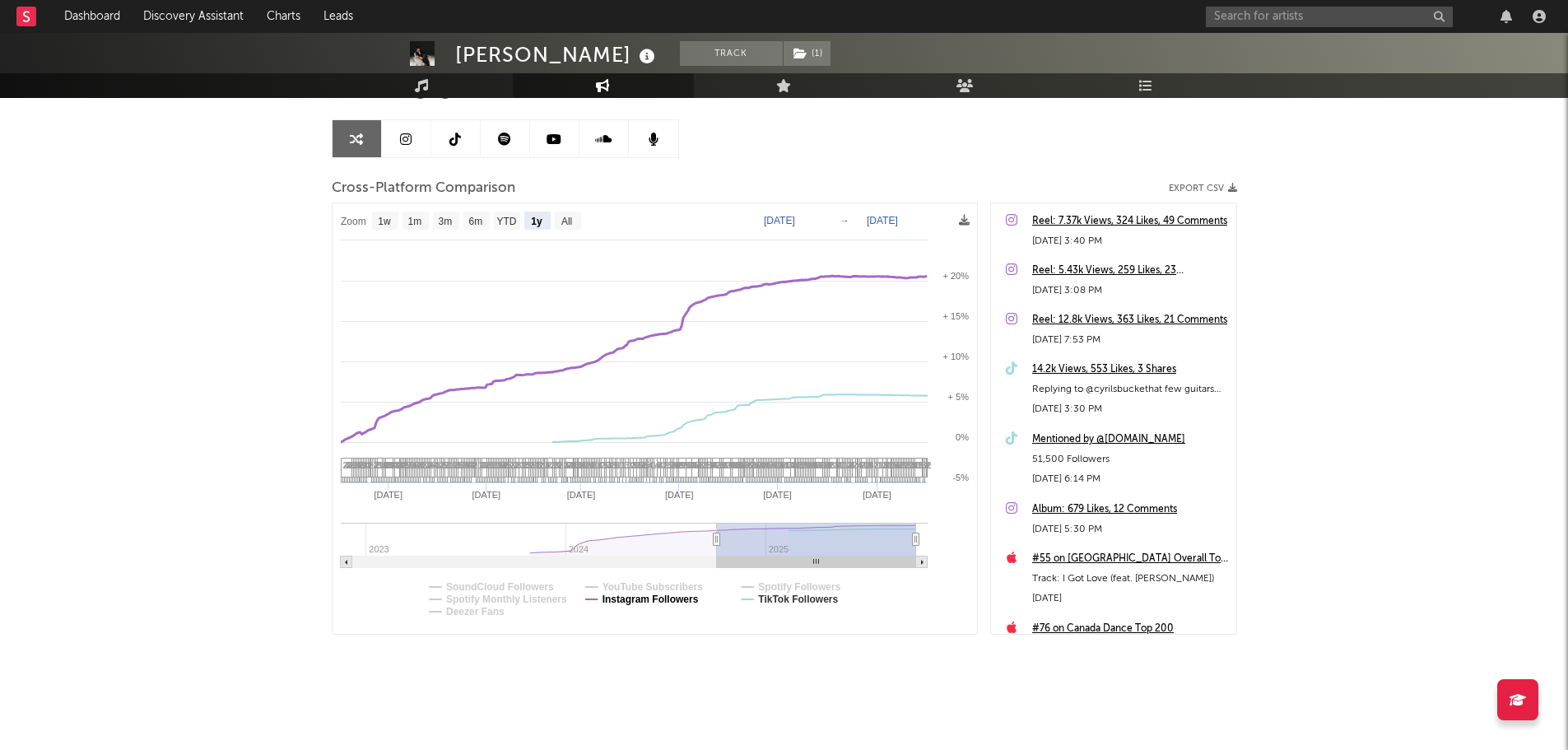
click at [668, 602] on text "Instagram Followers" at bounding box center [650, 600] width 96 height 12
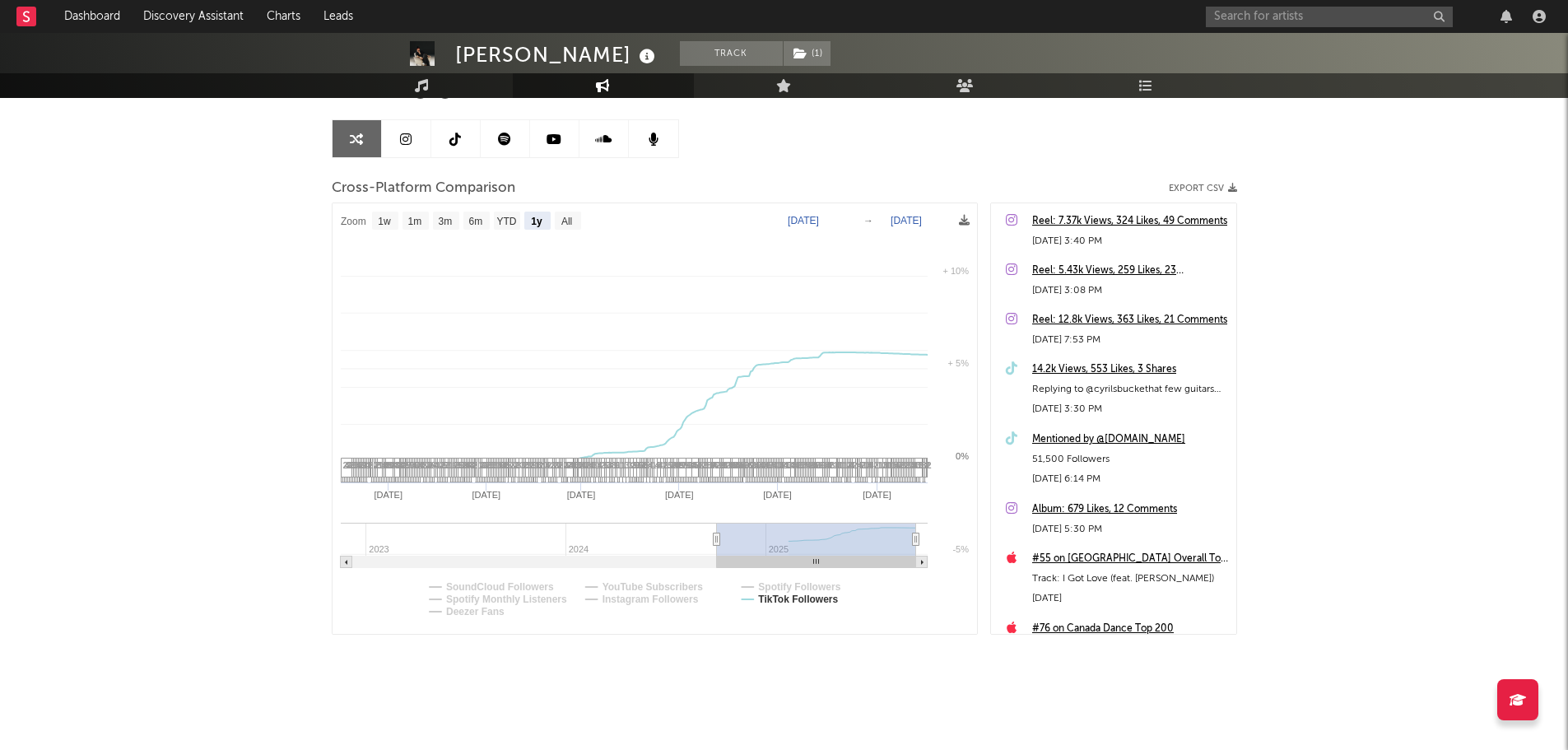
select select "1y"
click at [124, 317] on div "CYRIL Track ( 1 ) Australia | Dance Edit Track ( 1 ) Benchmark Summary 425,656 …" at bounding box center [784, 317] width 1568 height 865
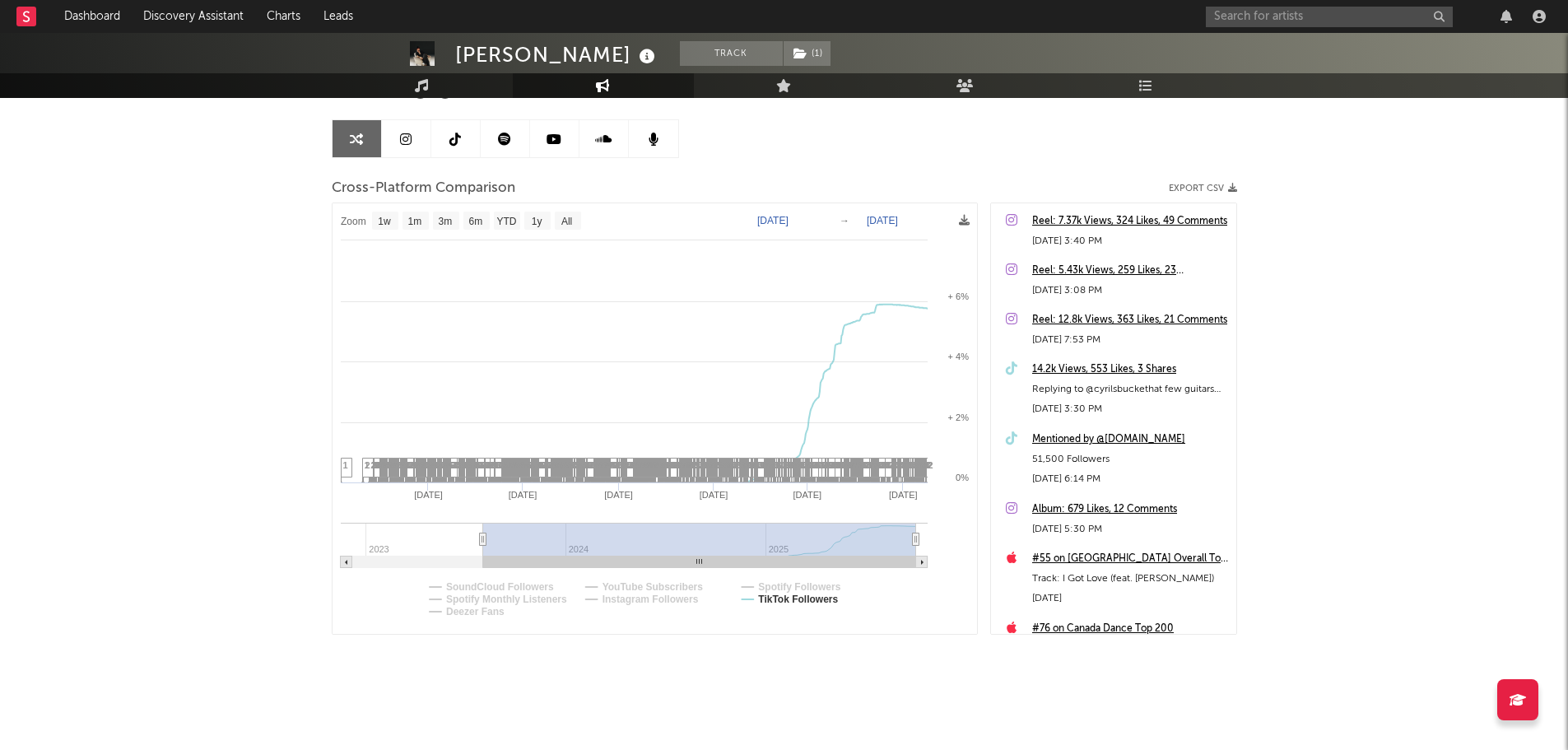
type input "2023-07-30"
select select "1w"
drag, startPoint x: 720, startPoint y: 540, endPoint x: 618, endPoint y: 553, distance: 102.8
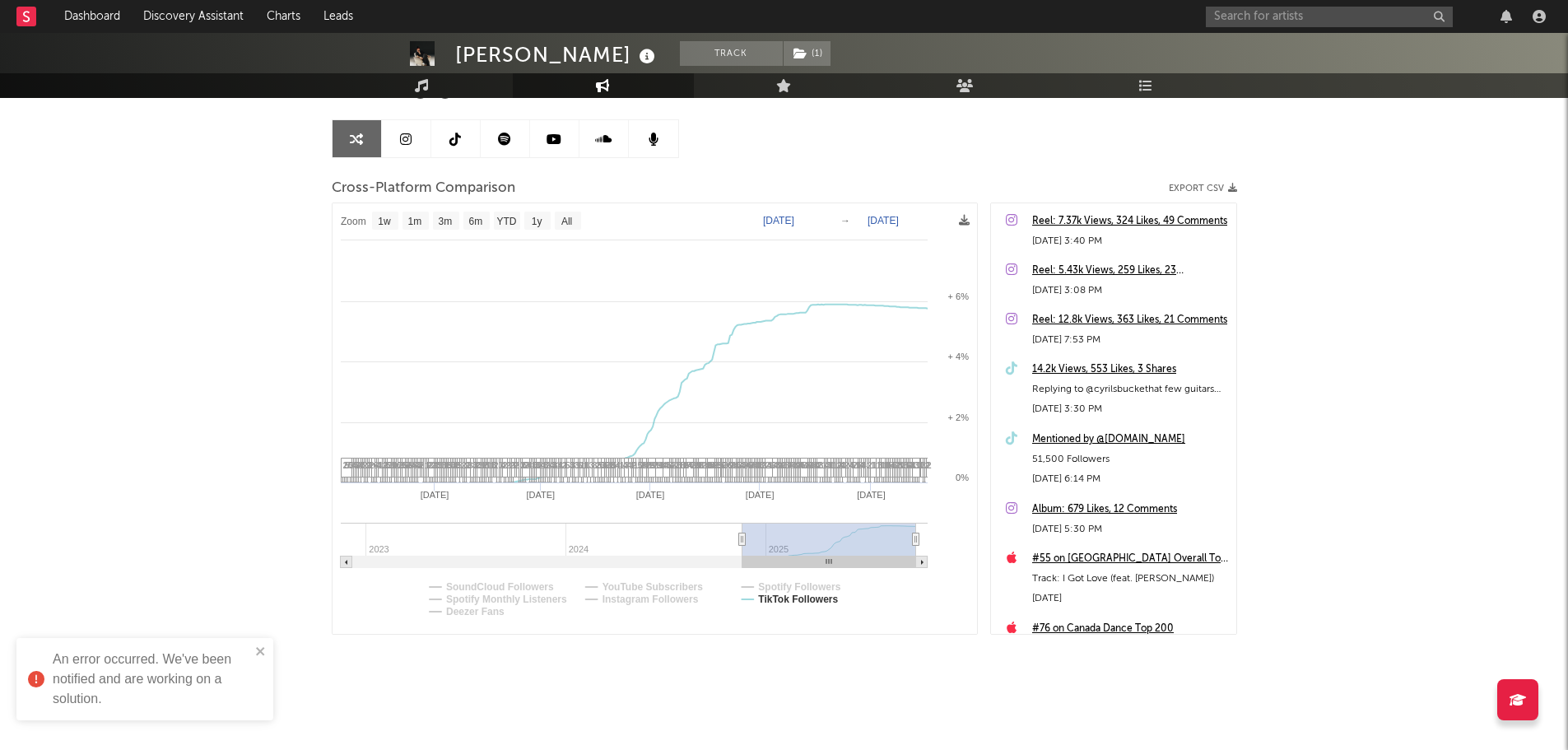
drag, startPoint x: 482, startPoint y: 543, endPoint x: 742, endPoint y: 560, distance: 260.6
click at [742, 560] on g at bounding box center [634, 545] width 587 height 45
type input "2024-11-18"
select select "1w"
drag, startPoint x: 919, startPoint y: 539, endPoint x: 833, endPoint y: 546, distance: 86.3
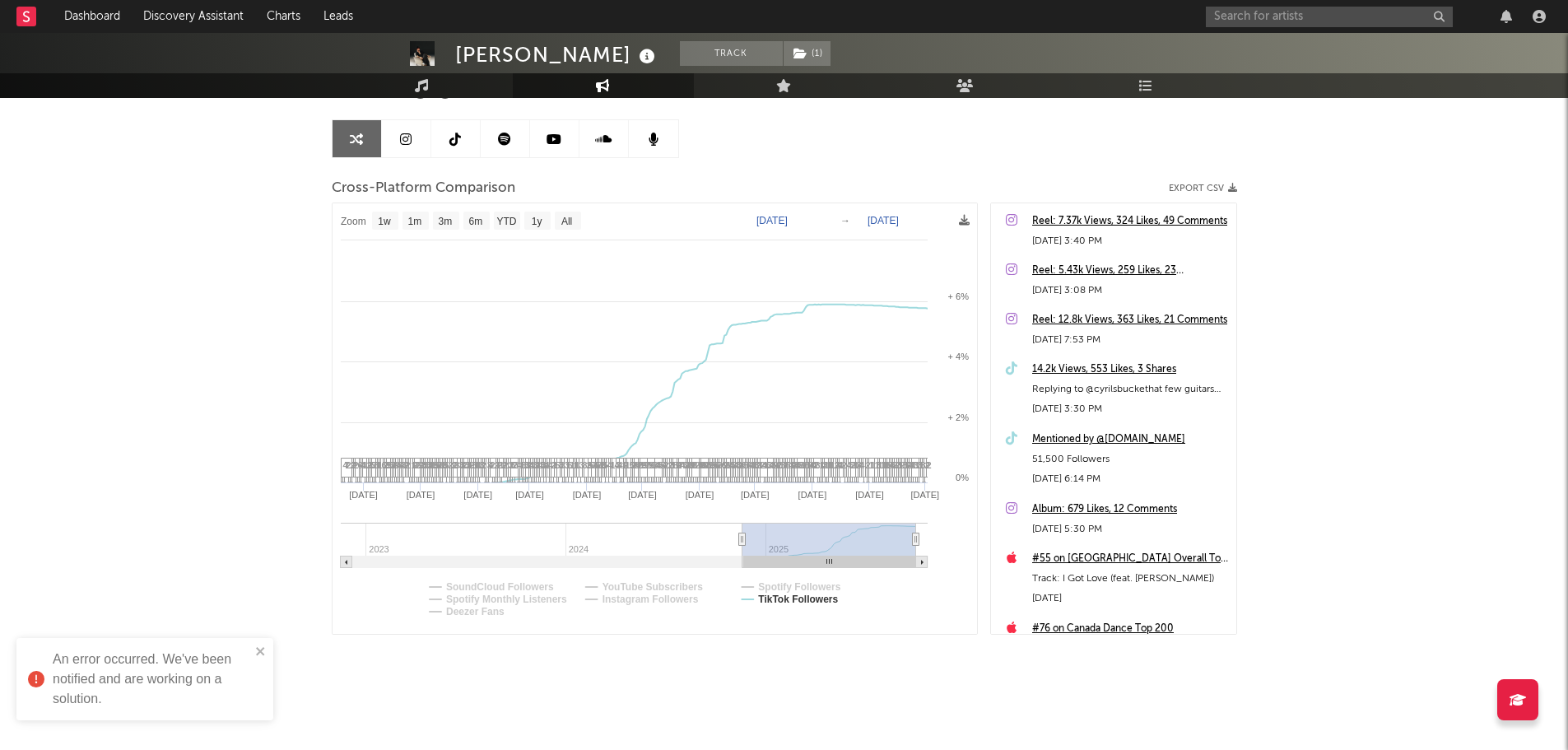
click at [833, 546] on icon "Created with Highcharts 10.3.3 Dec '24 Jan '25 Feb '25 Mar '25 Apr '25 May '25 …" at bounding box center [654, 418] width 645 height 431
type input "2025-05-27"
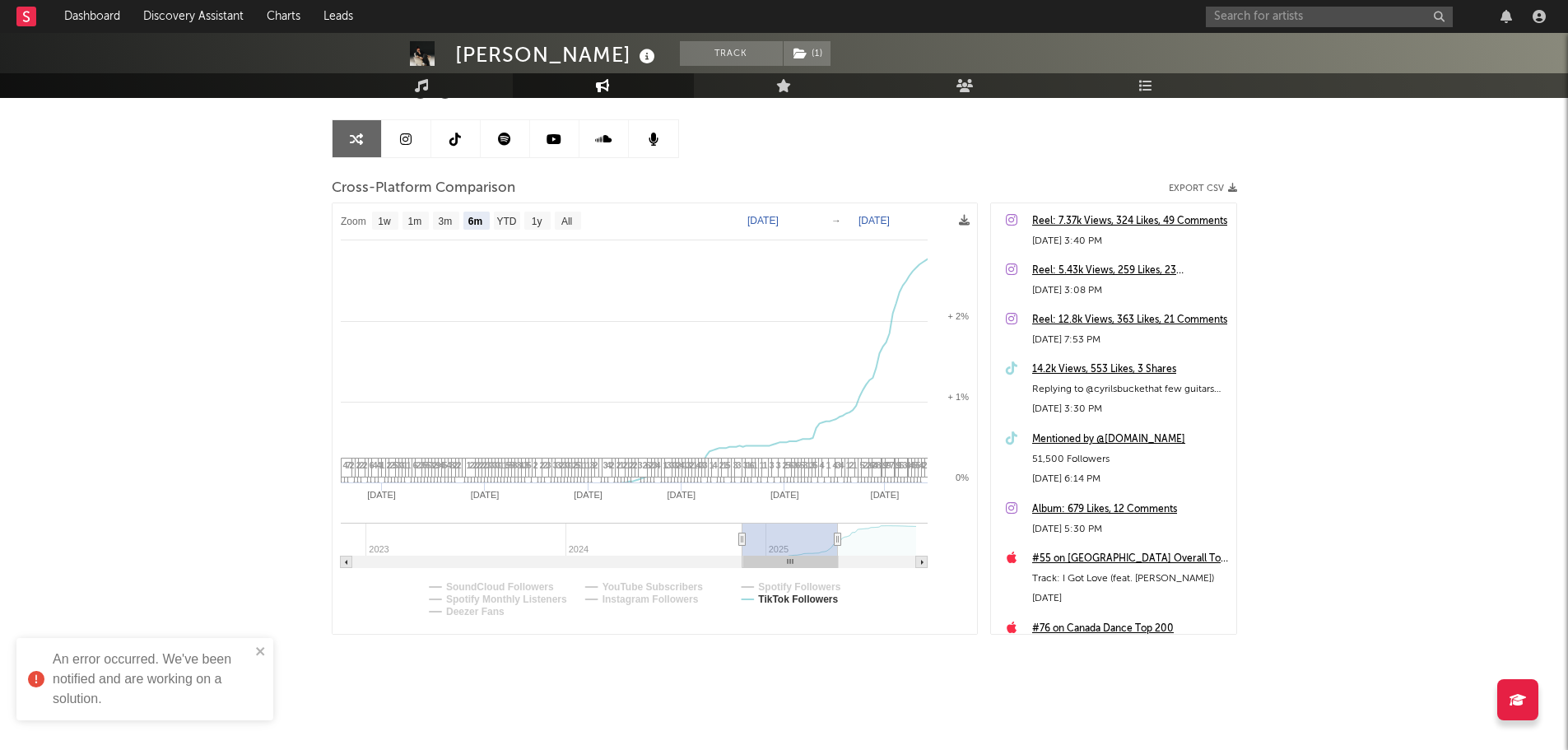
select select "6m"
type input "2025-04-24"
drag, startPoint x: 917, startPoint y: 542, endPoint x: 827, endPoint y: 545, distance: 90.0
click at [827, 545] on icon at bounding box center [828, 539] width 7 height 13
select select "1w"
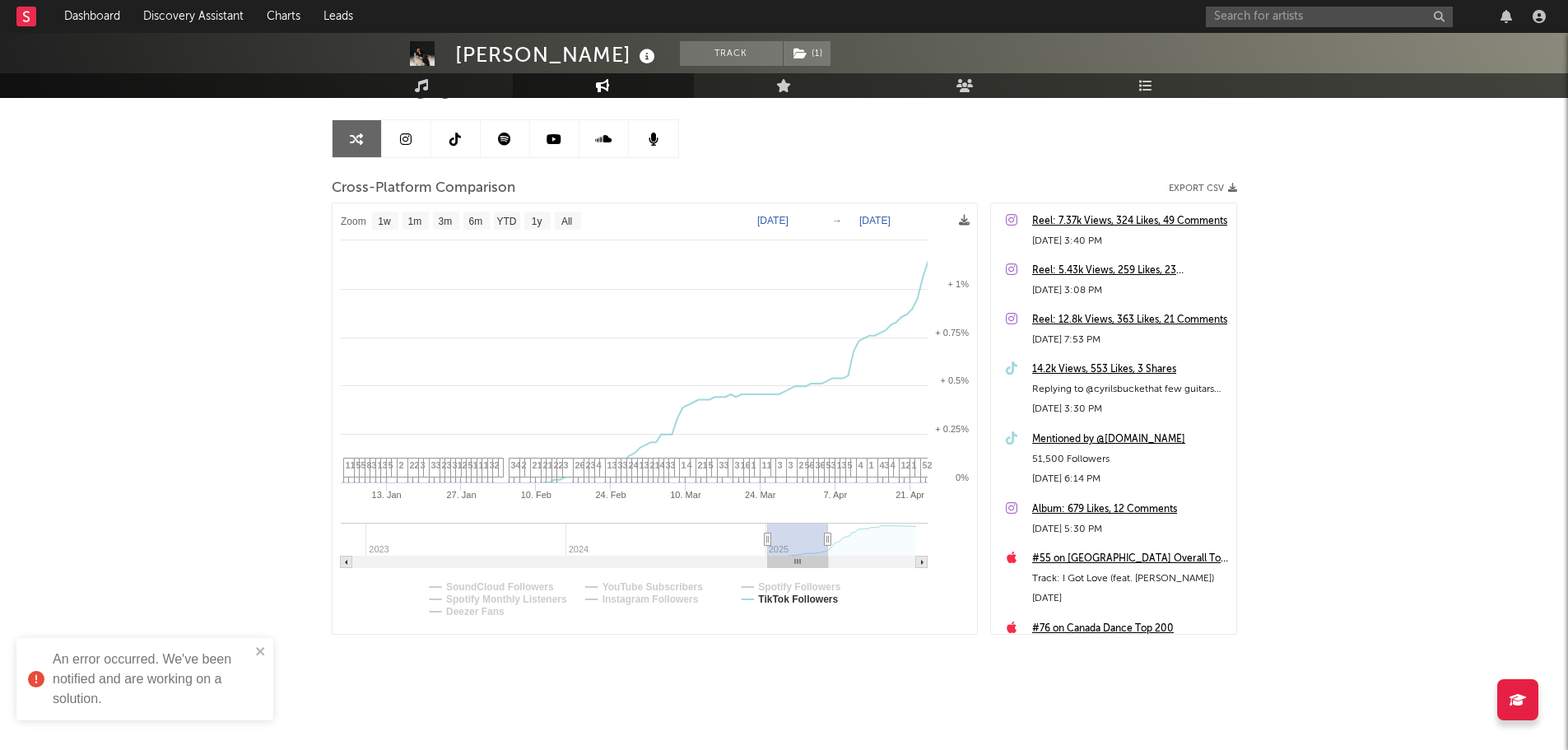
type input "2025-01-20"
select select "3m"
type input "2025-03-01"
drag, startPoint x: 744, startPoint y: 544, endPoint x: 798, endPoint y: 547, distance: 54.1
click at [798, 547] on g at bounding box center [634, 545] width 587 height 45
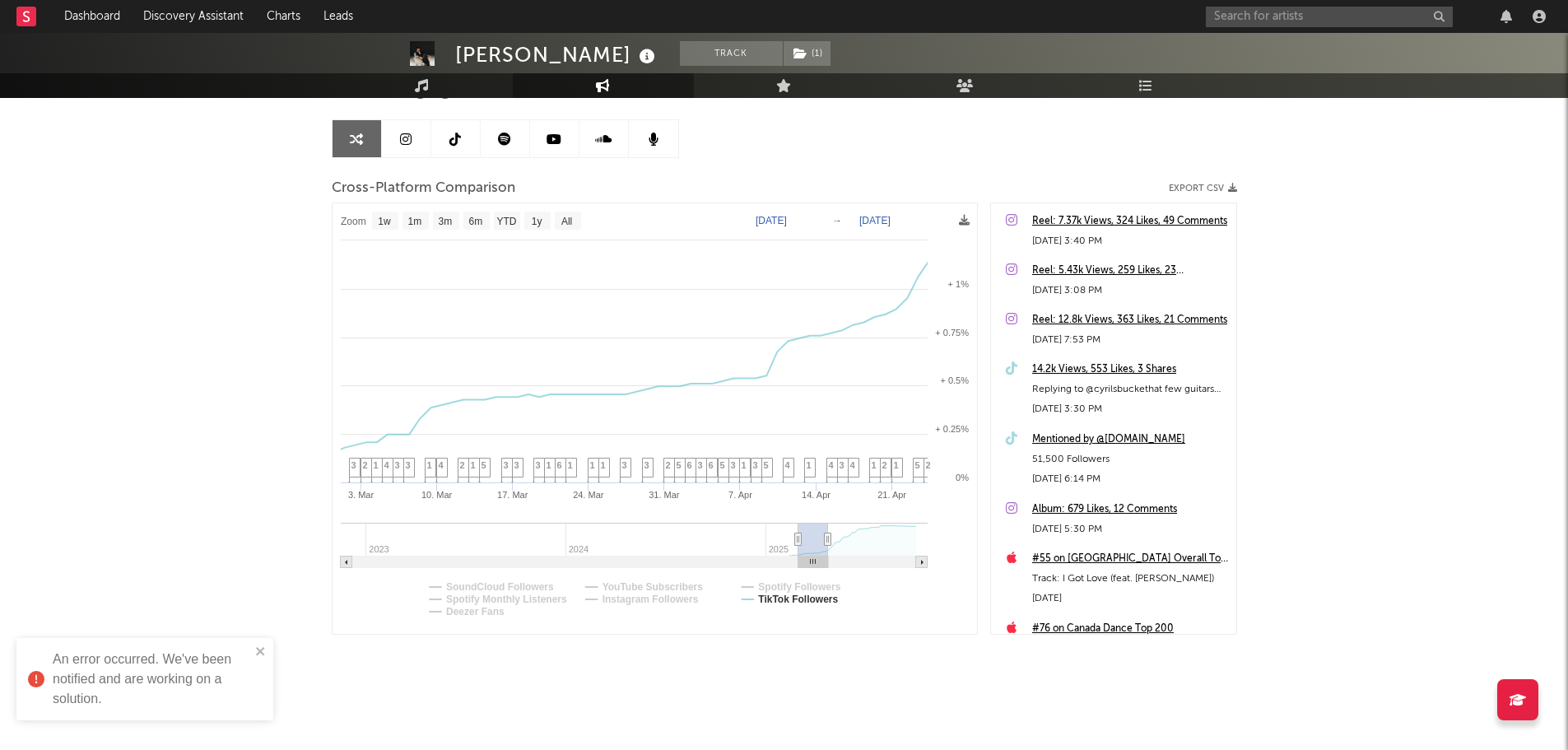
select select "1w"
type input "2025-01-31"
select select "3m"
type input "2025-01-25"
drag, startPoint x: 793, startPoint y: 543, endPoint x: 779, endPoint y: 543, distance: 14.0
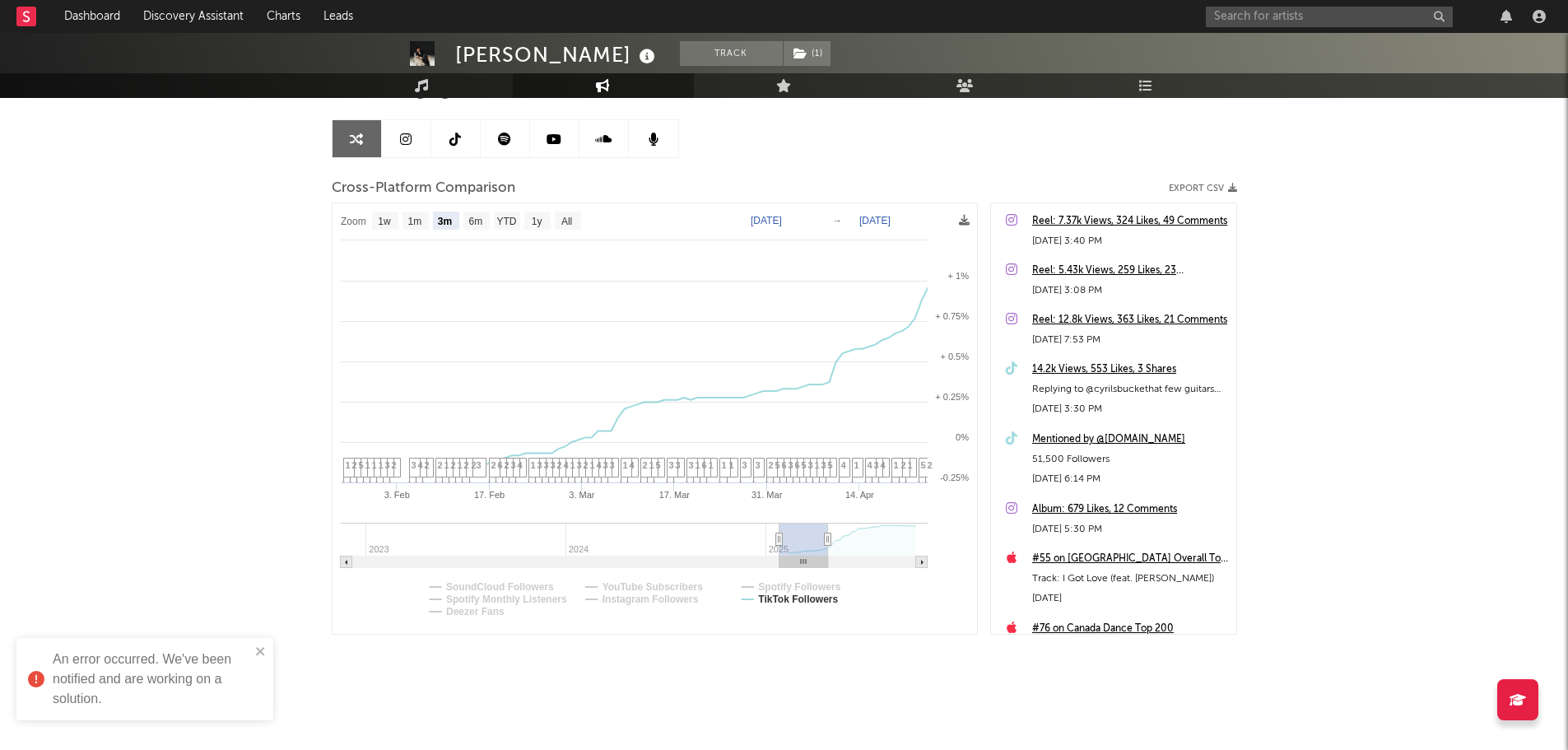
click at [779, 543] on icon at bounding box center [779, 539] width 7 height 13
select select "3m"
type input "2025-03-07"
drag, startPoint x: 827, startPoint y: 542, endPoint x: 801, endPoint y: 546, distance: 26.3
click at [801, 546] on icon at bounding box center [801, 539] width 7 height 13
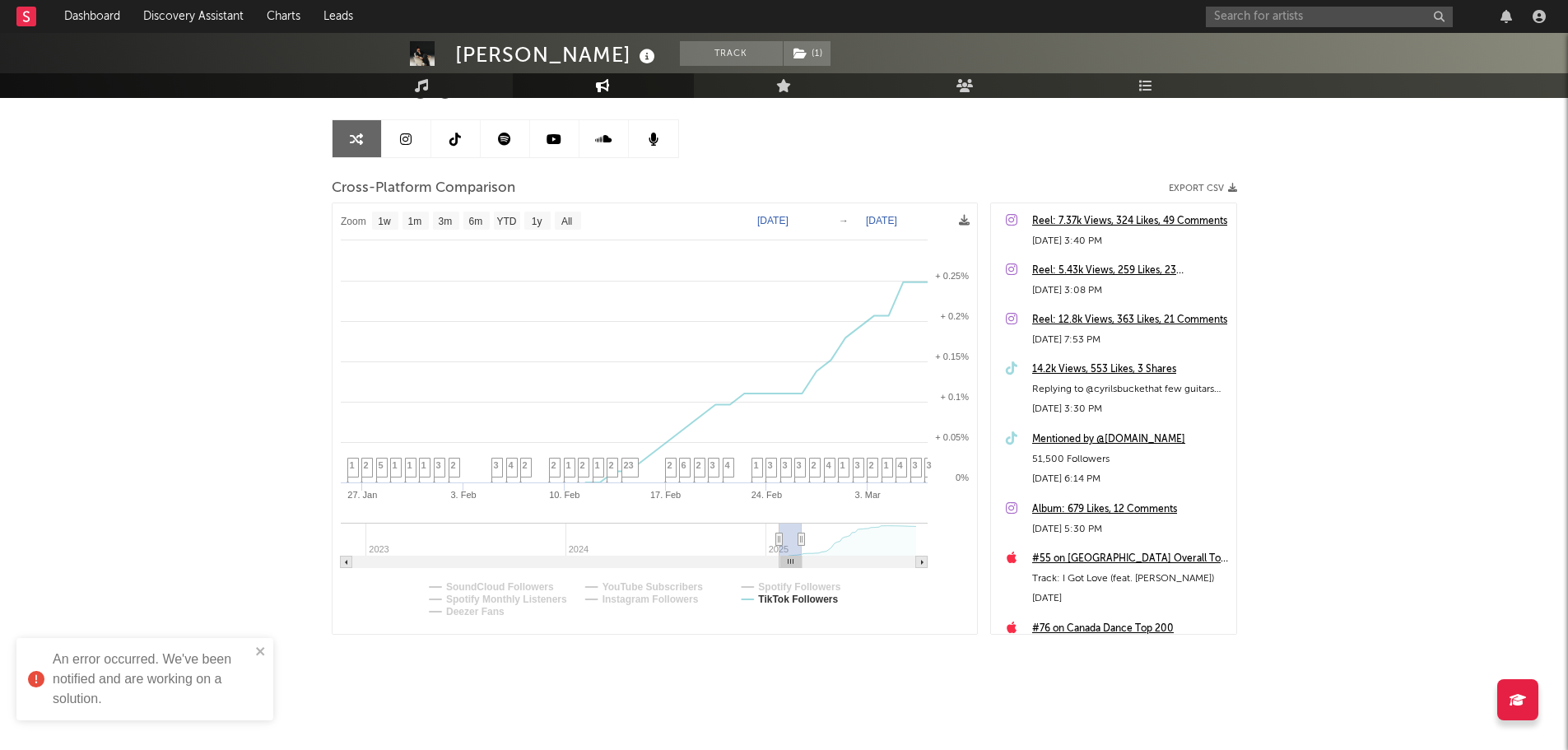
select select "1w"
type input "2025-01-10"
select select "1w"
type input "2025-02-21"
click at [793, 544] on icon at bounding box center [793, 539] width 7 height 13
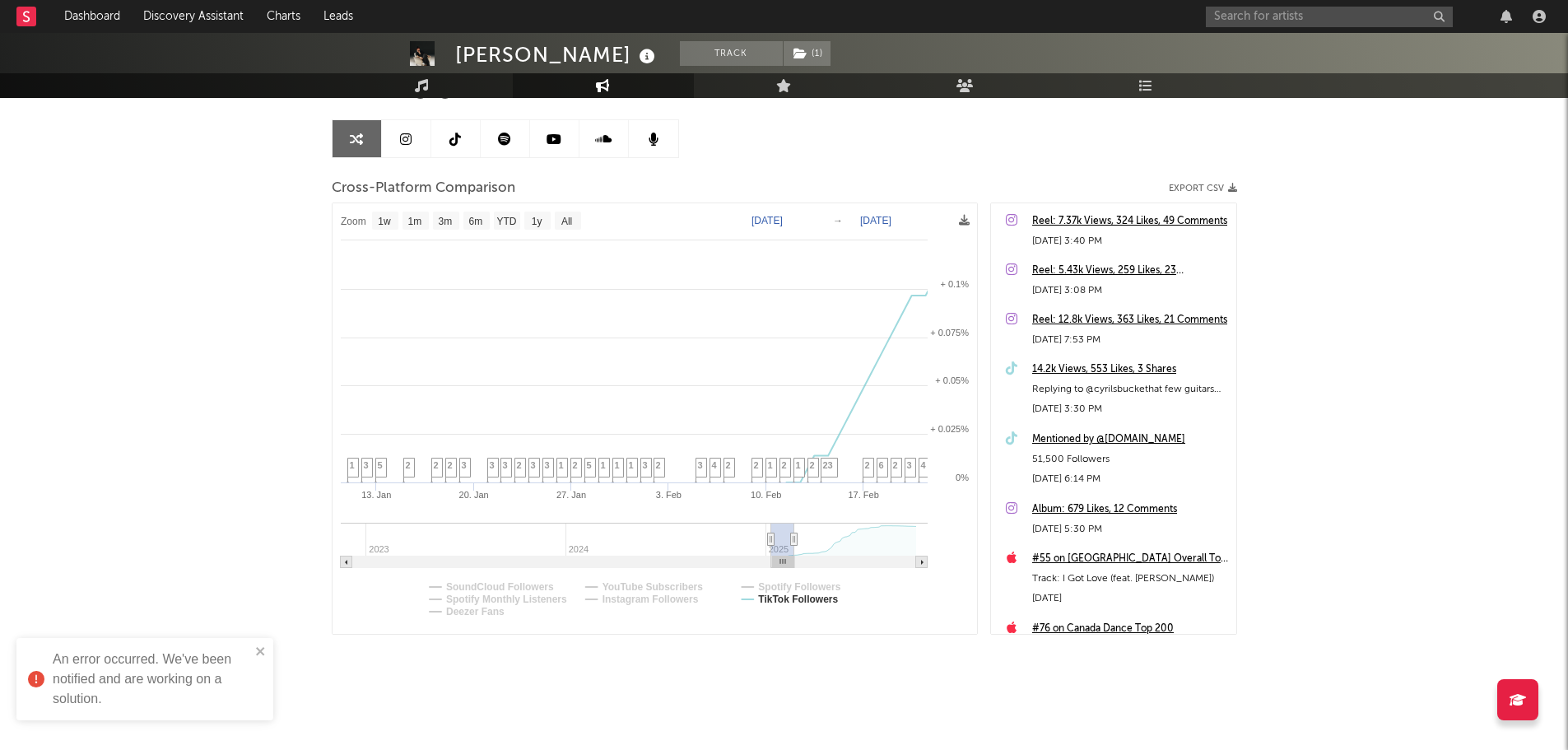
select select "1w"
type input "2025-01-20"
select select "1m"
type input "2025-01-22"
select select "1m"
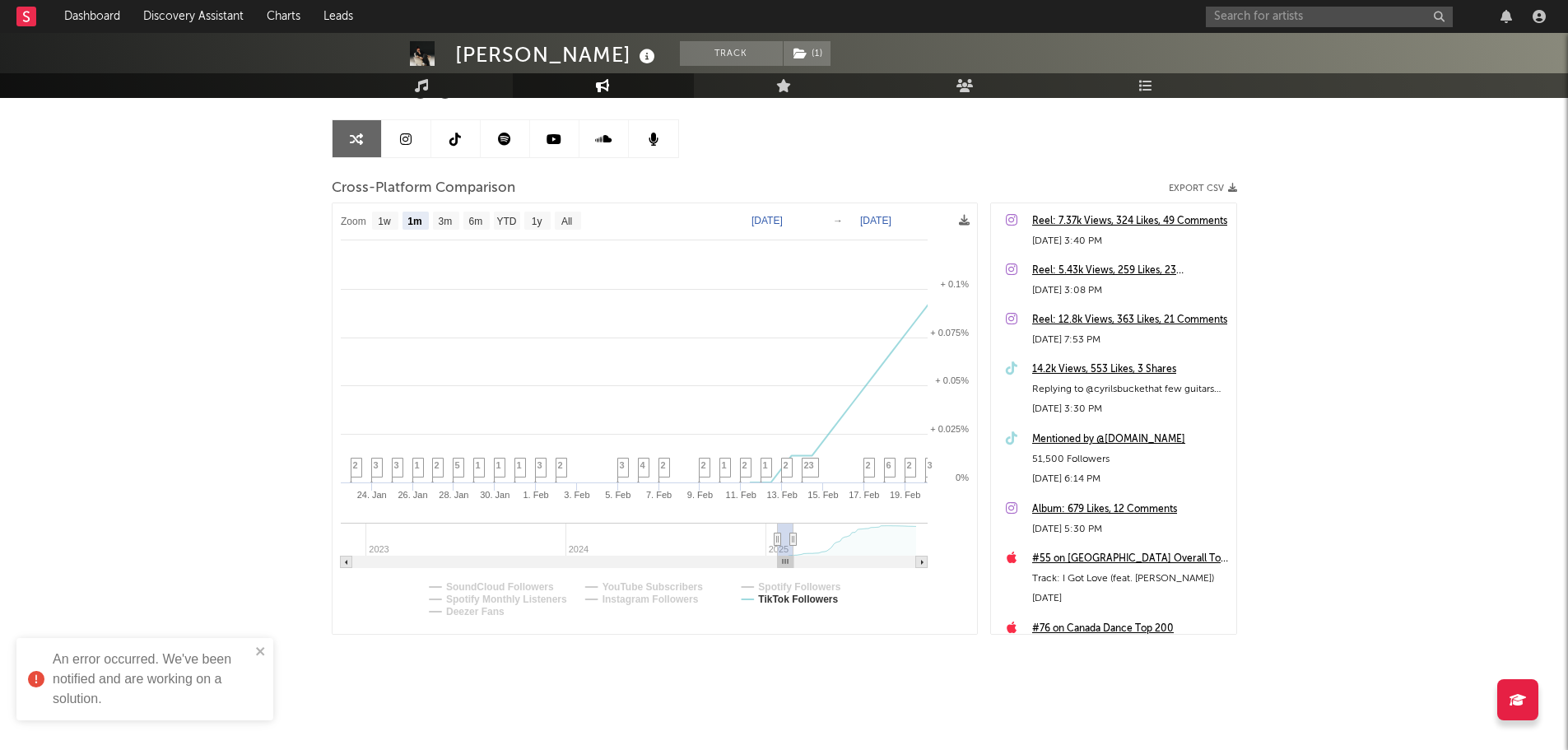
type input "2025-04-12"
select select "6m"
type input "[DATE]"
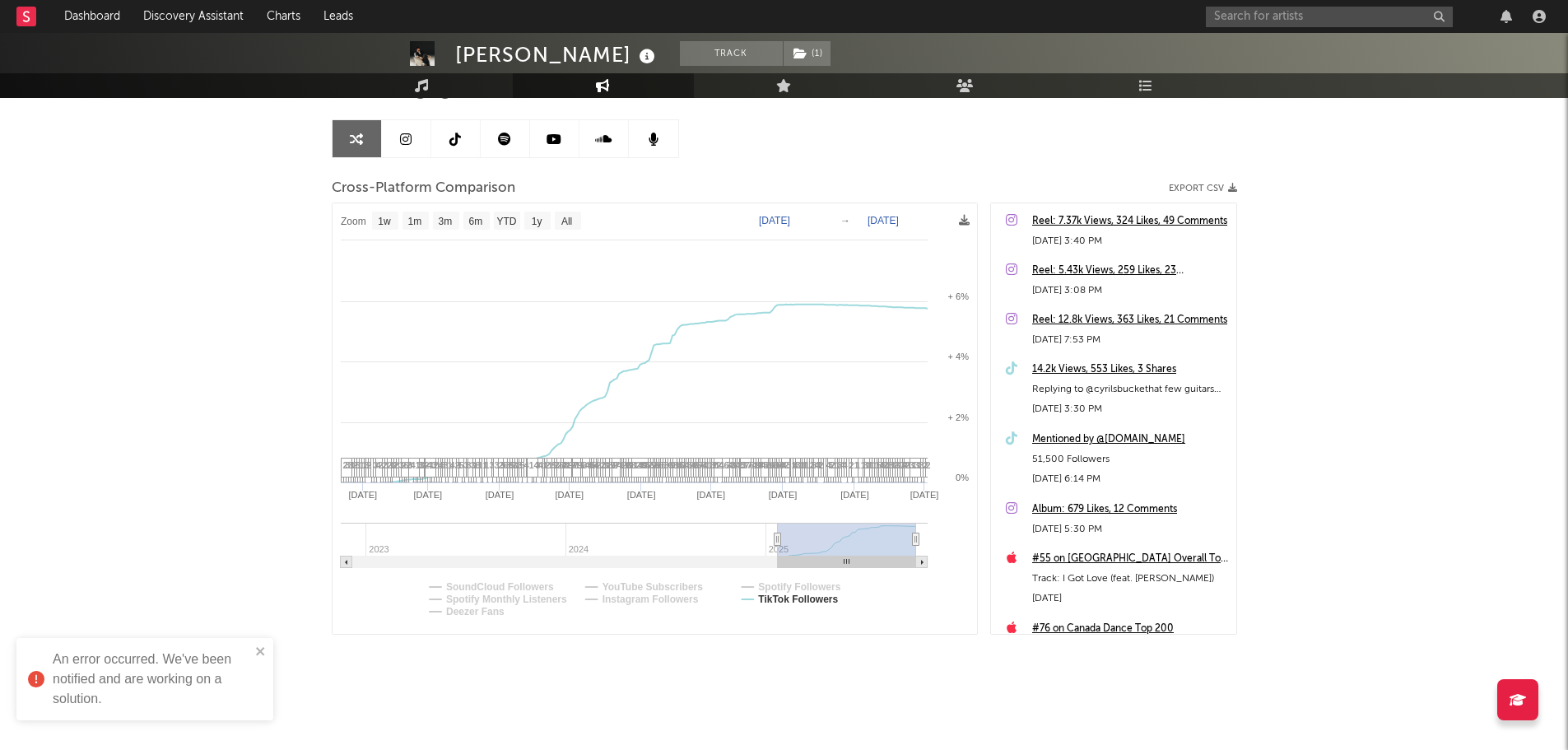
drag, startPoint x: 792, startPoint y: 540, endPoint x: 959, endPoint y: 533, distance: 167.1
click at [959, 533] on icon "Created with Highcharts 10.3.3 Feb '25 Mar '25 Apr '25 May '25 Jun '25 Jul '25 …" at bounding box center [654, 418] width 645 height 431
select select "1w"
type input "2024-09-16"
type input "2025-05-27"
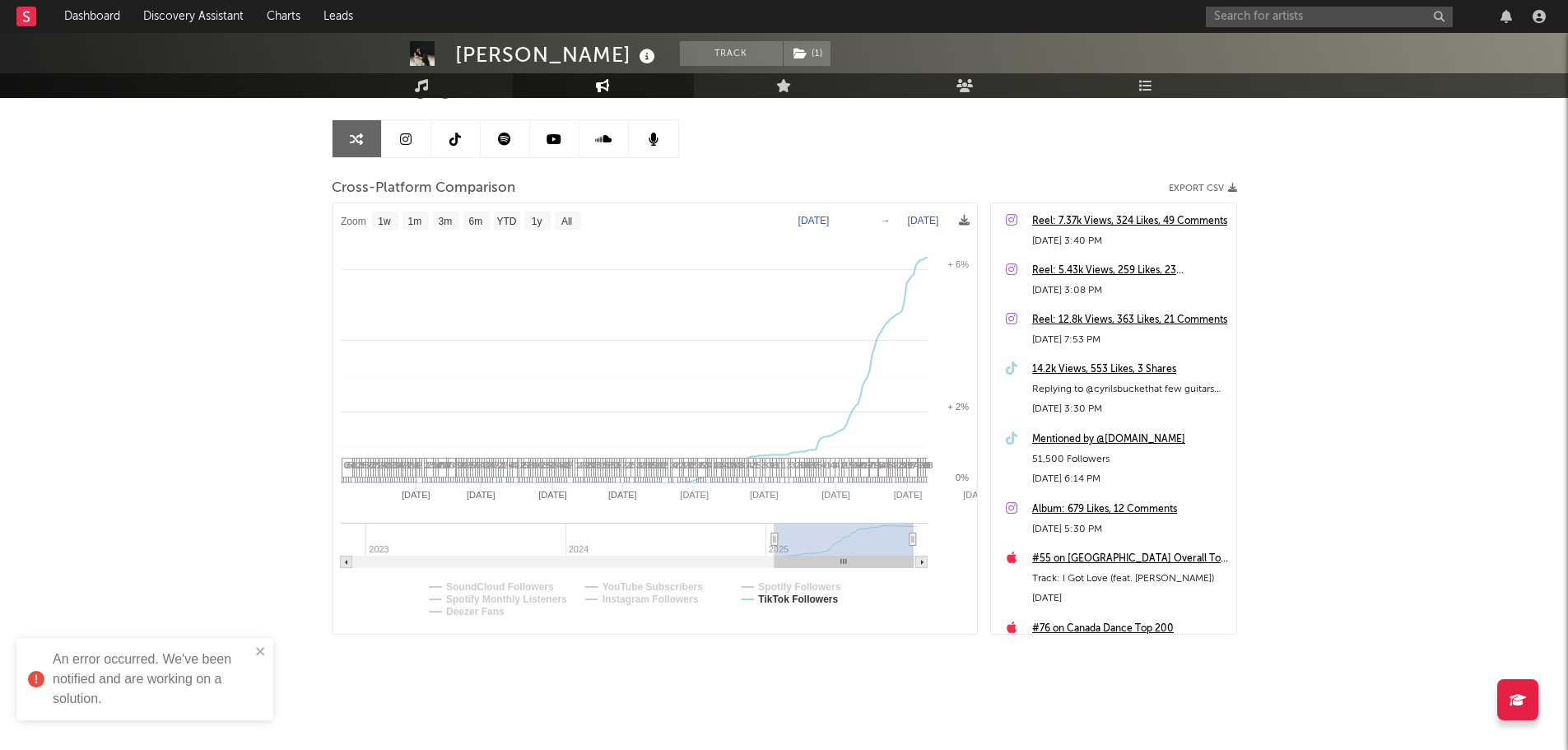
select select "1w"
click at [1235, 16] on input "text" at bounding box center [1329, 16] width 247 height 20
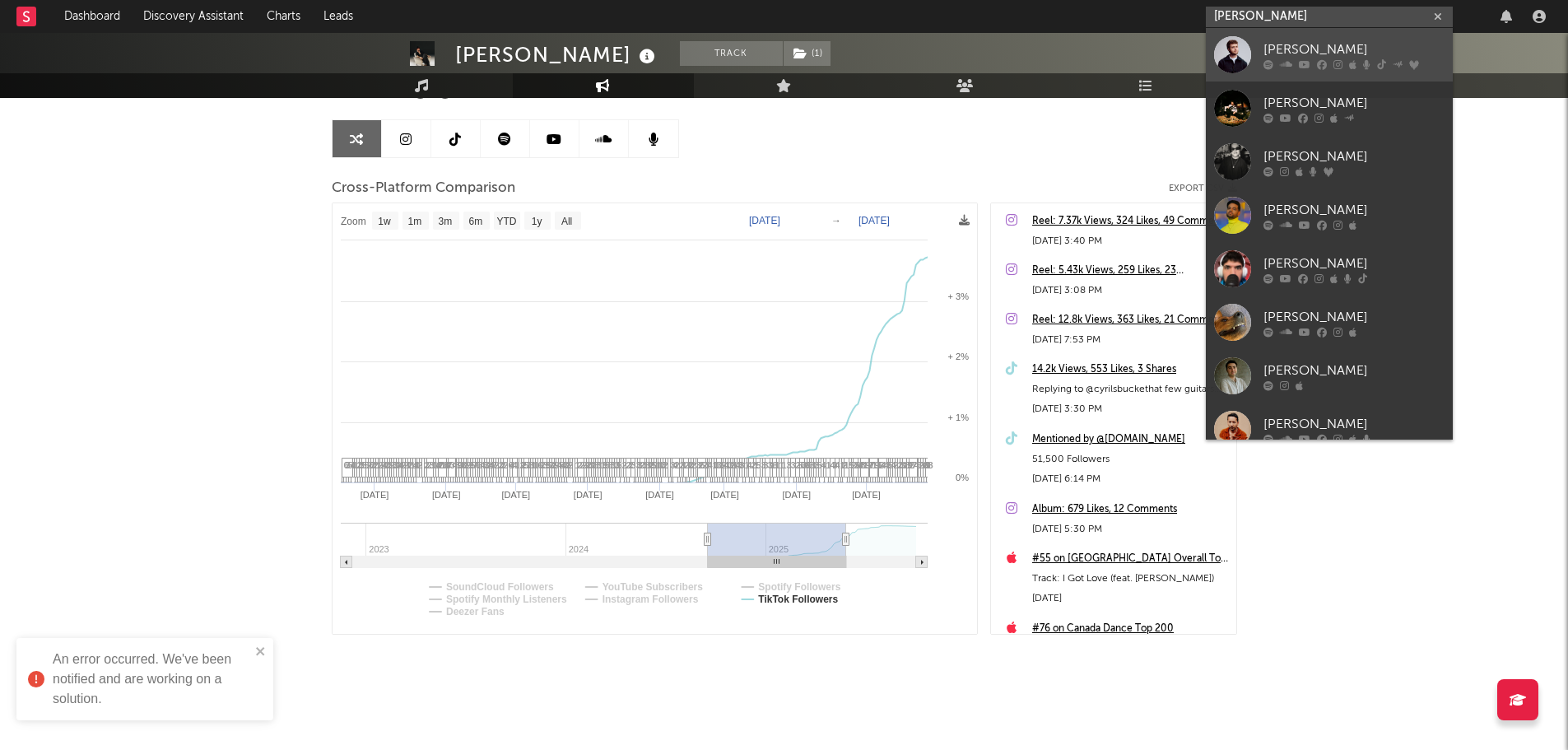
type input "Alex Warren"
click at [1328, 54] on div "Alex Warren" at bounding box center [1354, 49] width 181 height 19
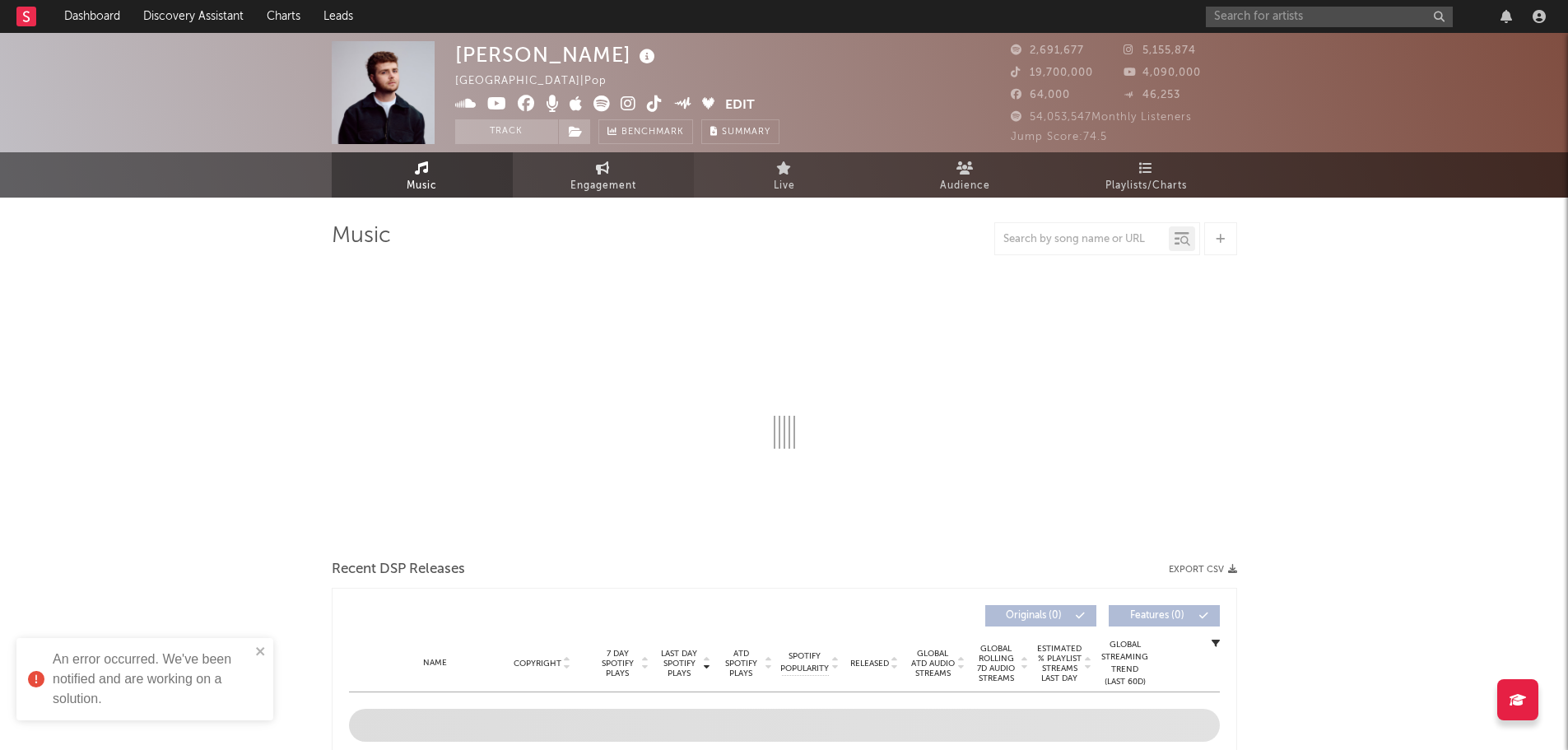
click at [584, 176] on span "Engagement" at bounding box center [603, 186] width 66 height 19
select select "1w"
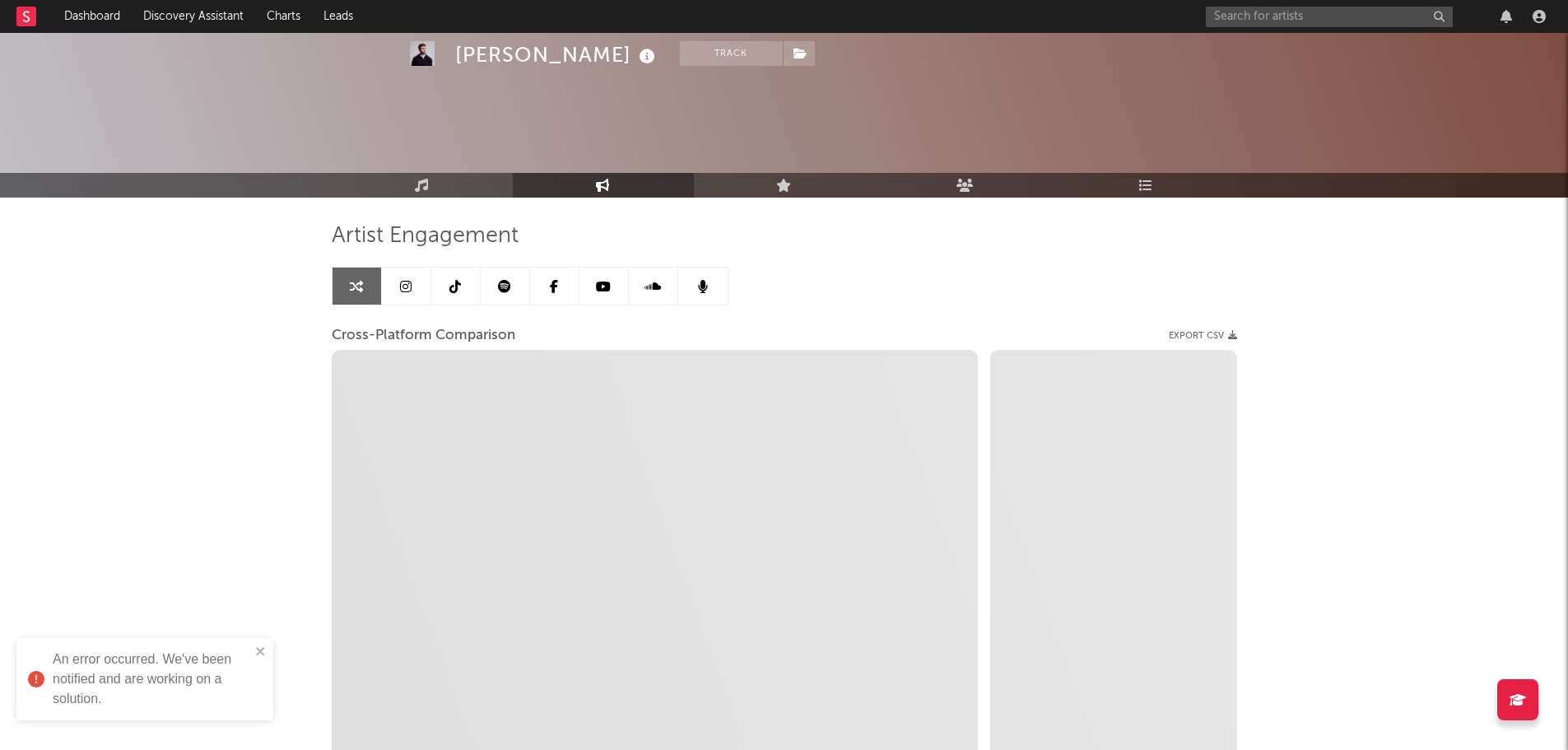
scroll to position [147, 0]
select select "1m"
